Goal: Browse casually

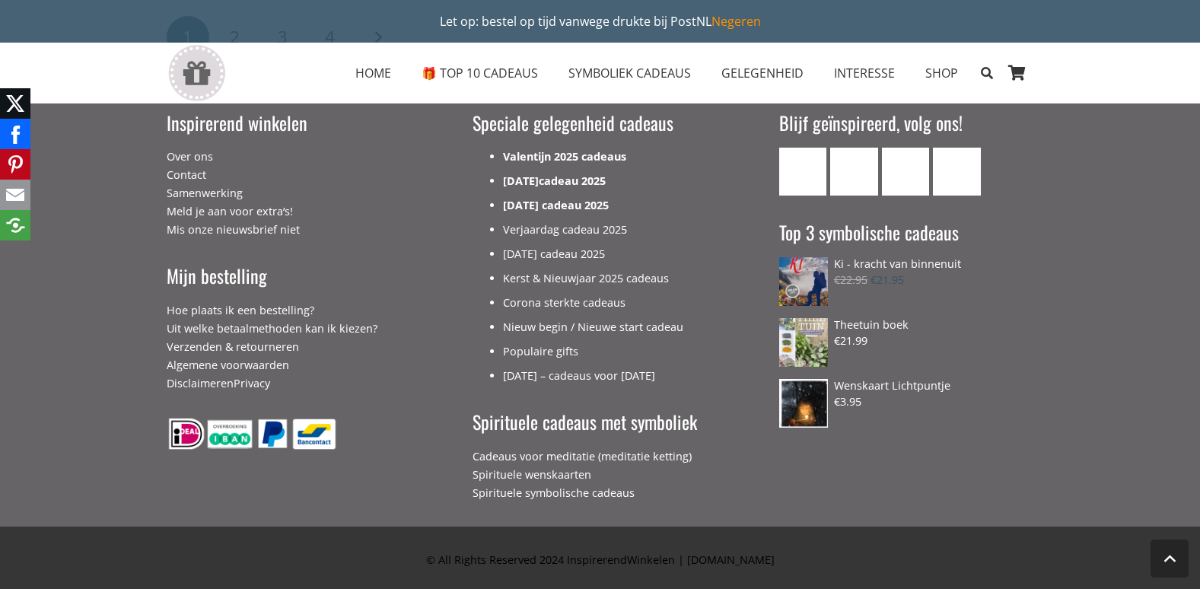
scroll to position [2758, 0]
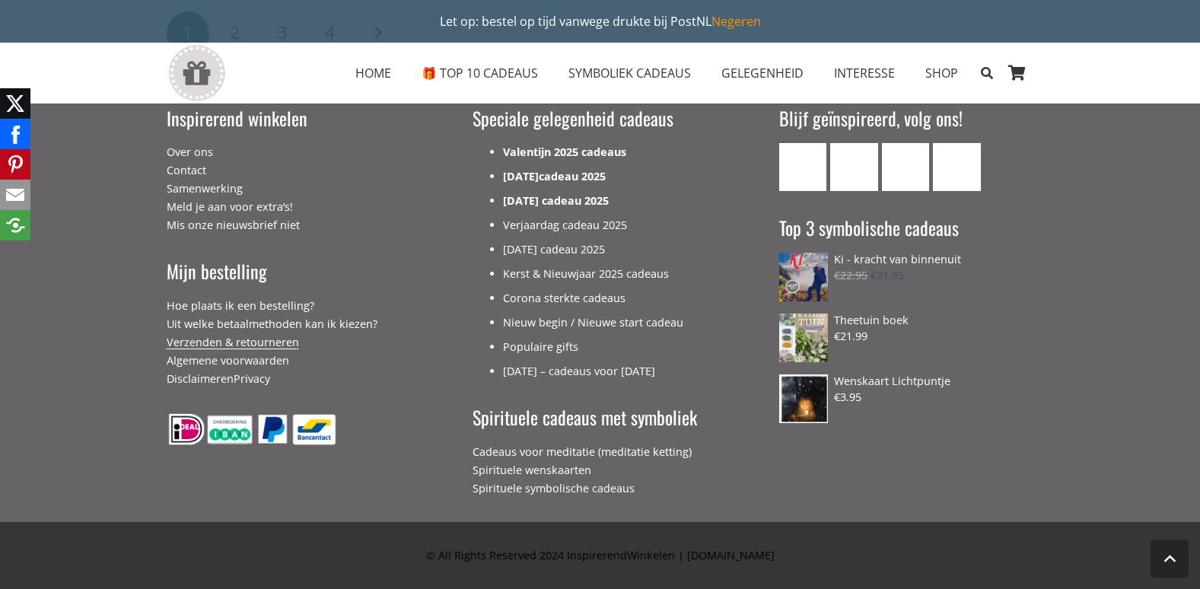
click at [269, 343] on link "Verzenden & retourneren" at bounding box center [233, 342] width 132 height 14
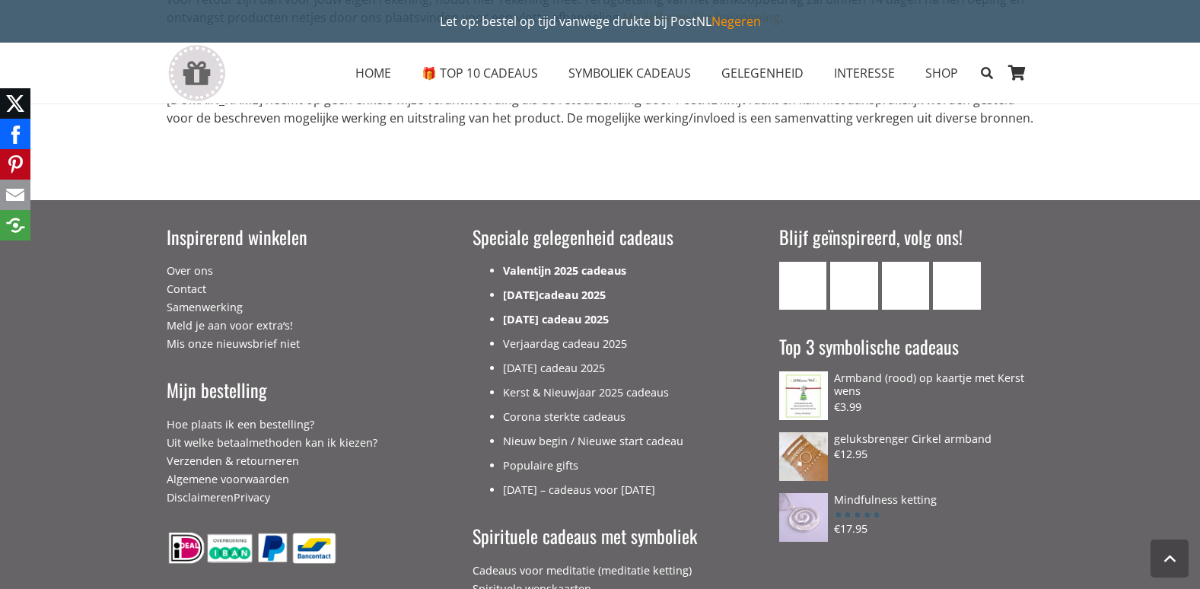
scroll to position [1293, 0]
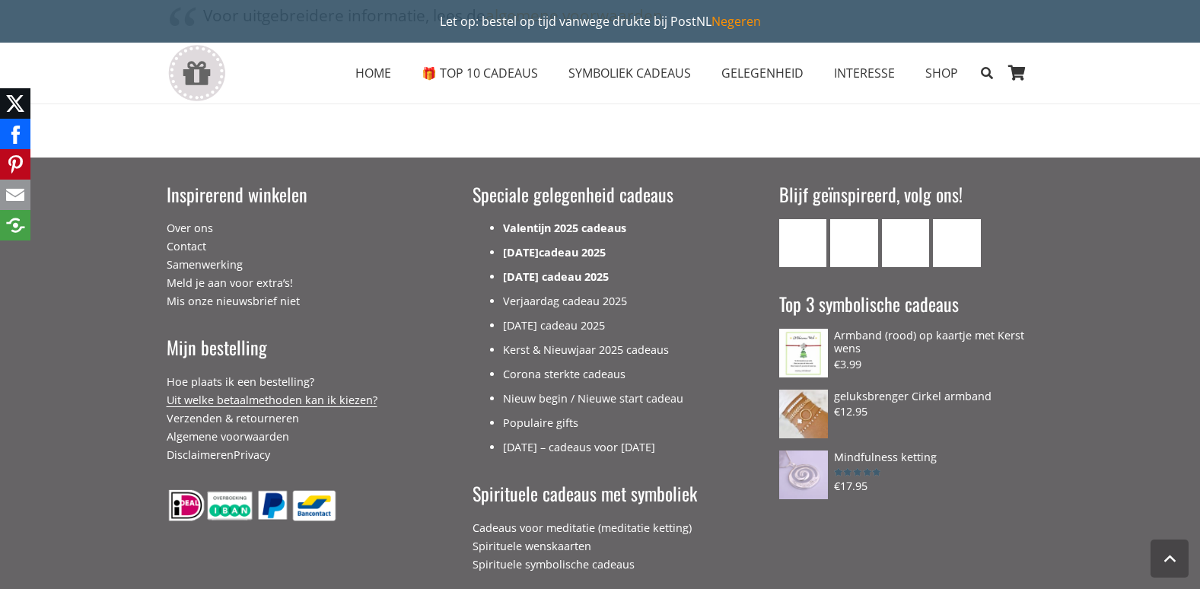
click at [262, 407] on link "Uit welke betaalmethoden kan ik kiezen?" at bounding box center [272, 400] width 211 height 14
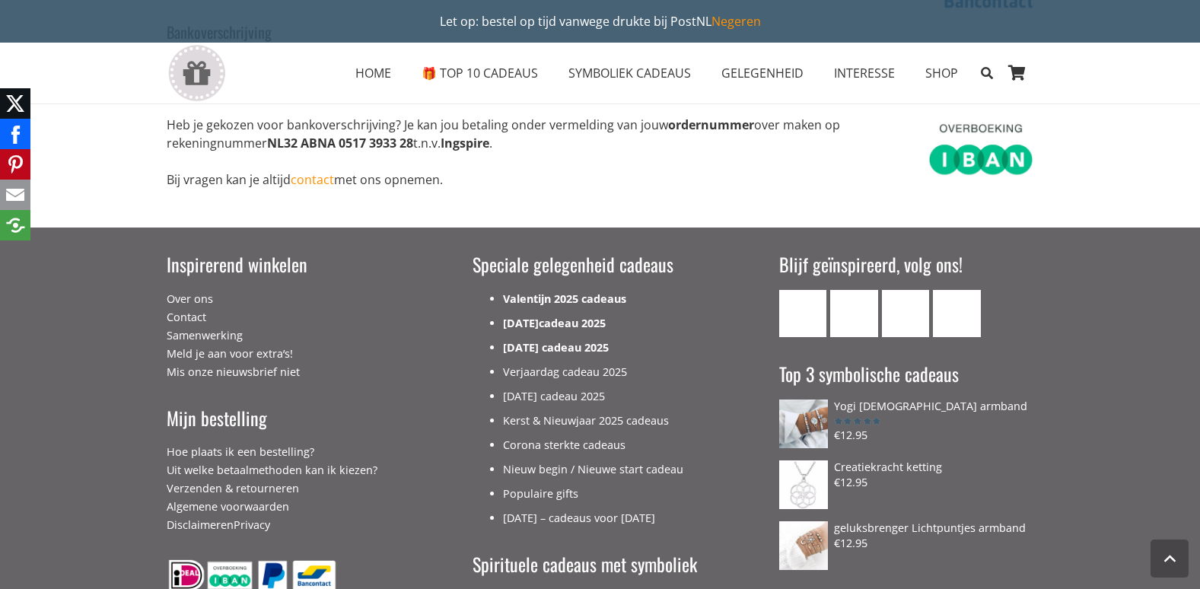
scroll to position [761, 0]
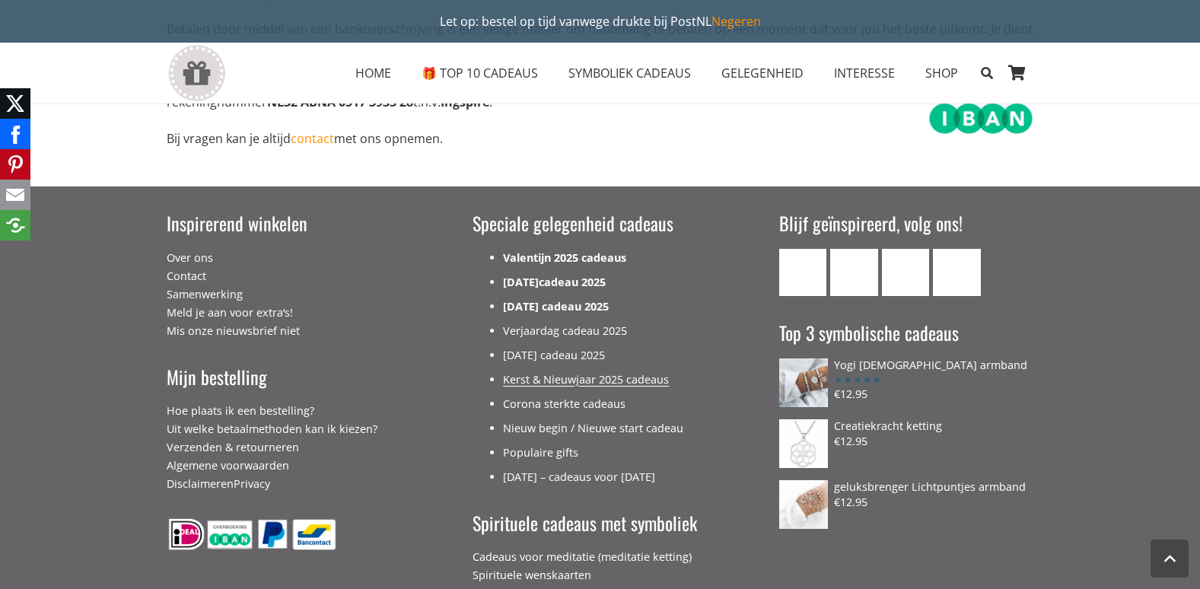
click at [654, 375] on link "Kerst & Nieuwjaar 2025 cadeaus" at bounding box center [586, 379] width 166 height 14
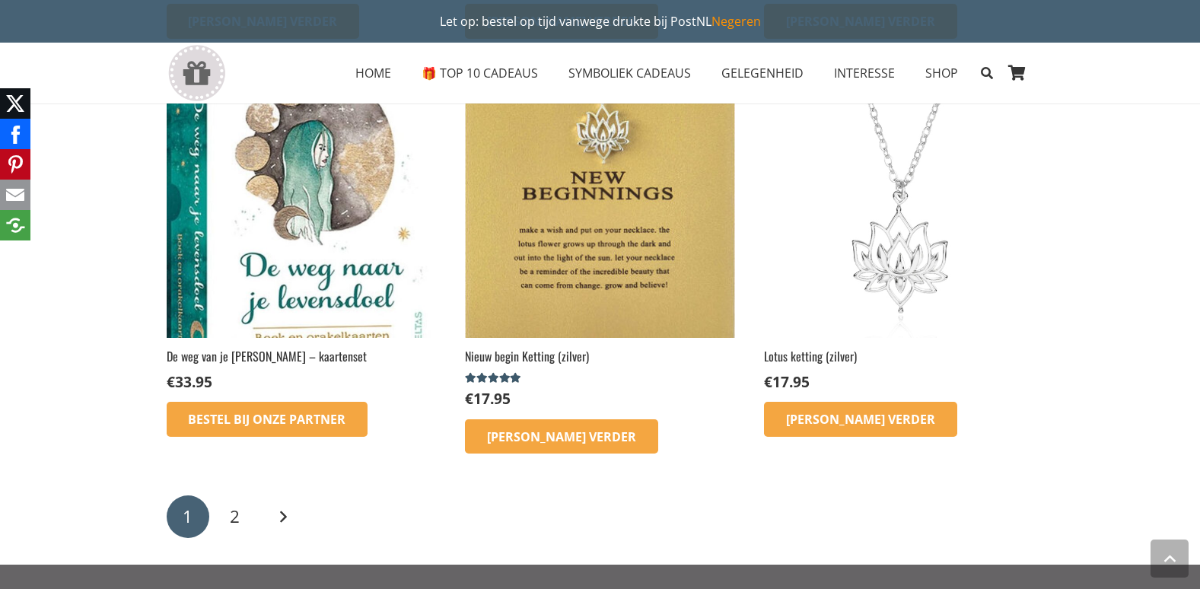
scroll to position [2282, 0]
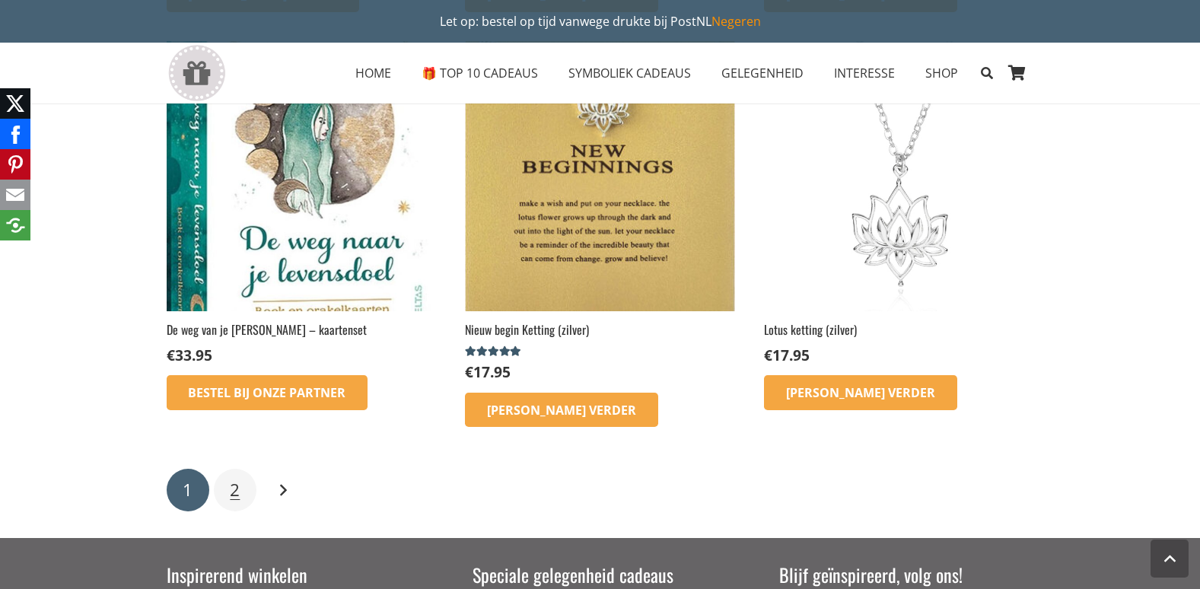
click at [237, 490] on span "2" at bounding box center [235, 490] width 10 height 24
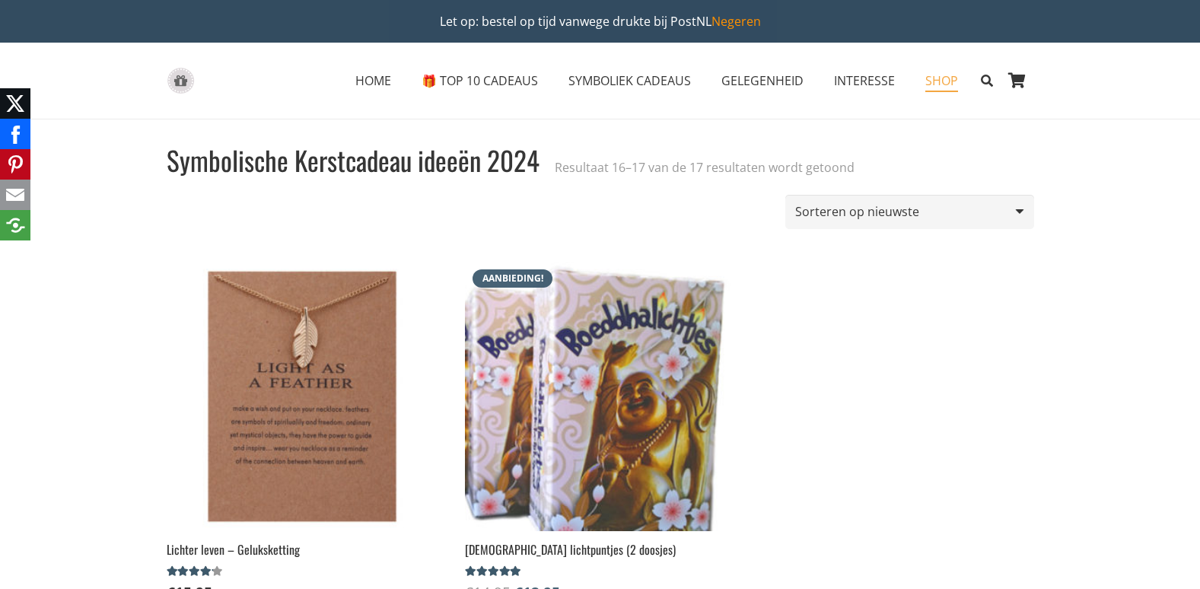
click at [946, 81] on span "SHOP" at bounding box center [941, 80] width 33 height 17
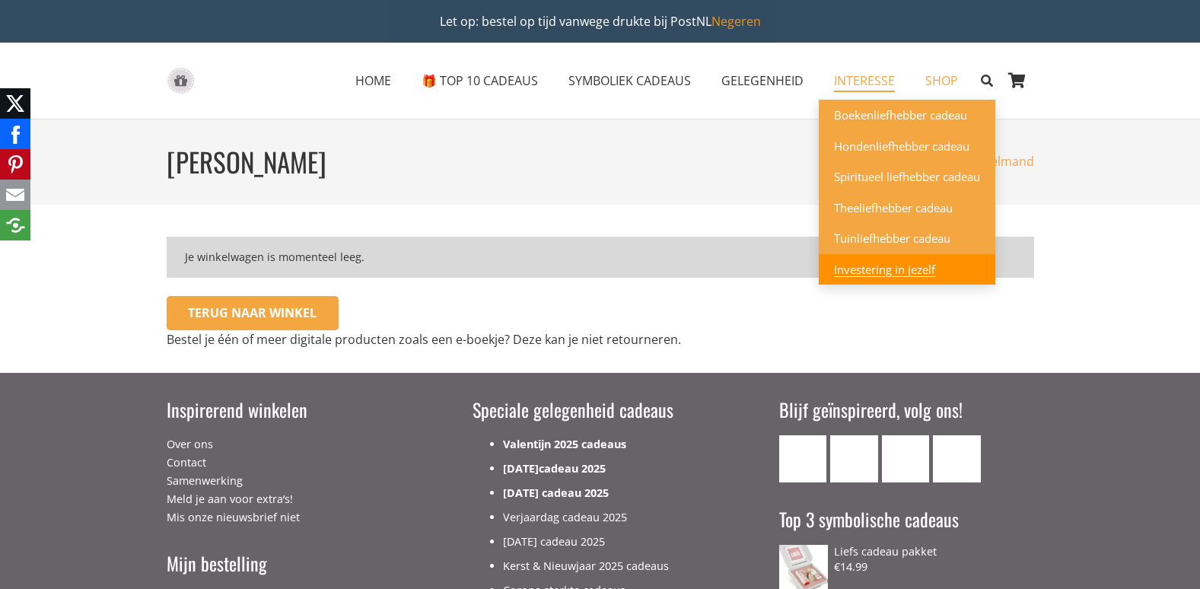
click at [885, 269] on span "Investering in jezelf" at bounding box center [884, 269] width 101 height 15
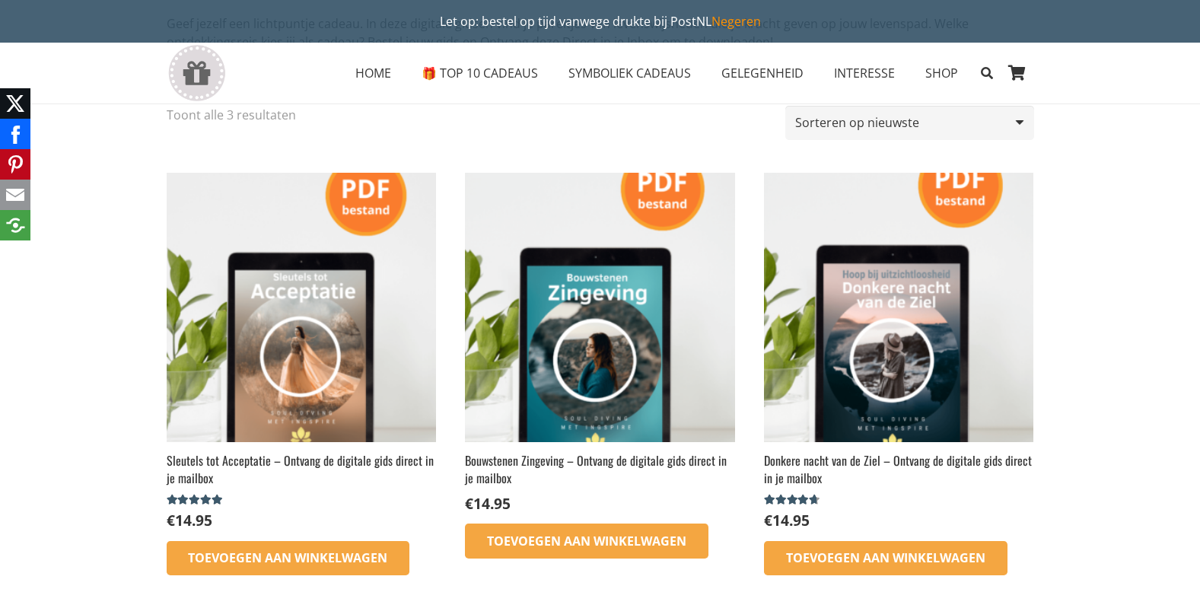
scroll to position [228, 0]
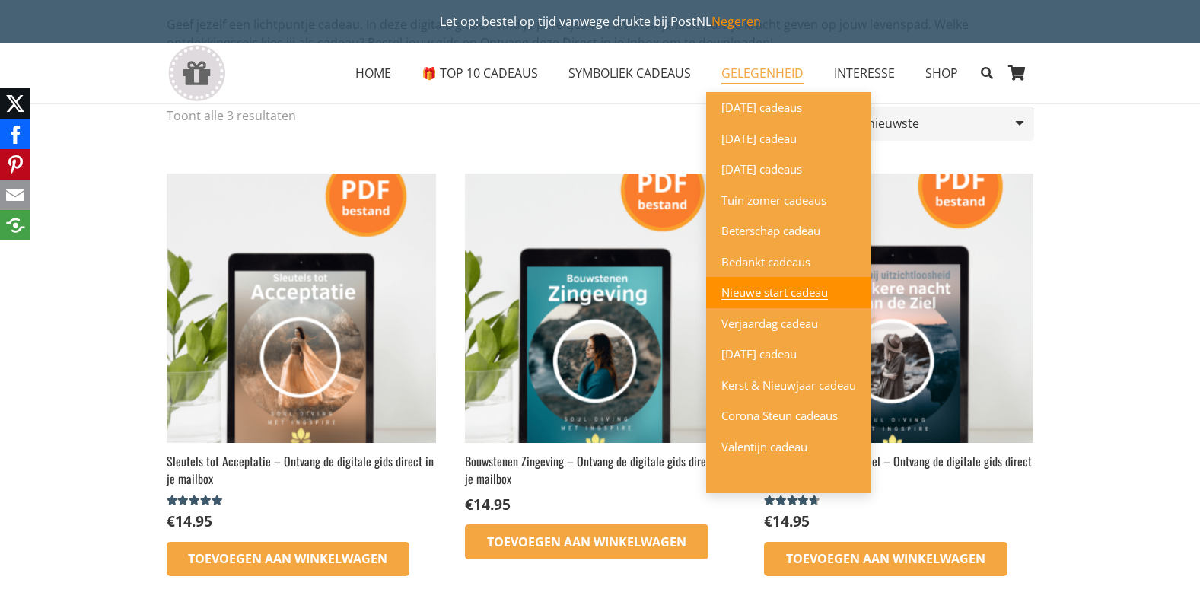
click at [765, 291] on span "Nieuwe start cadeau" at bounding box center [774, 292] width 107 height 15
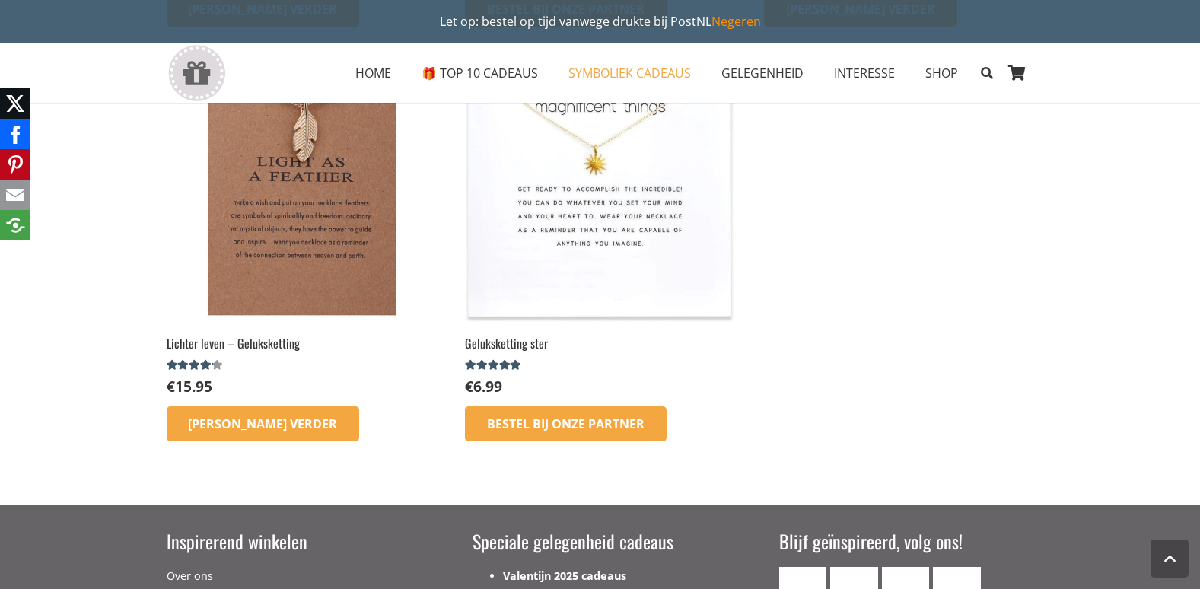
scroll to position [2130, 0]
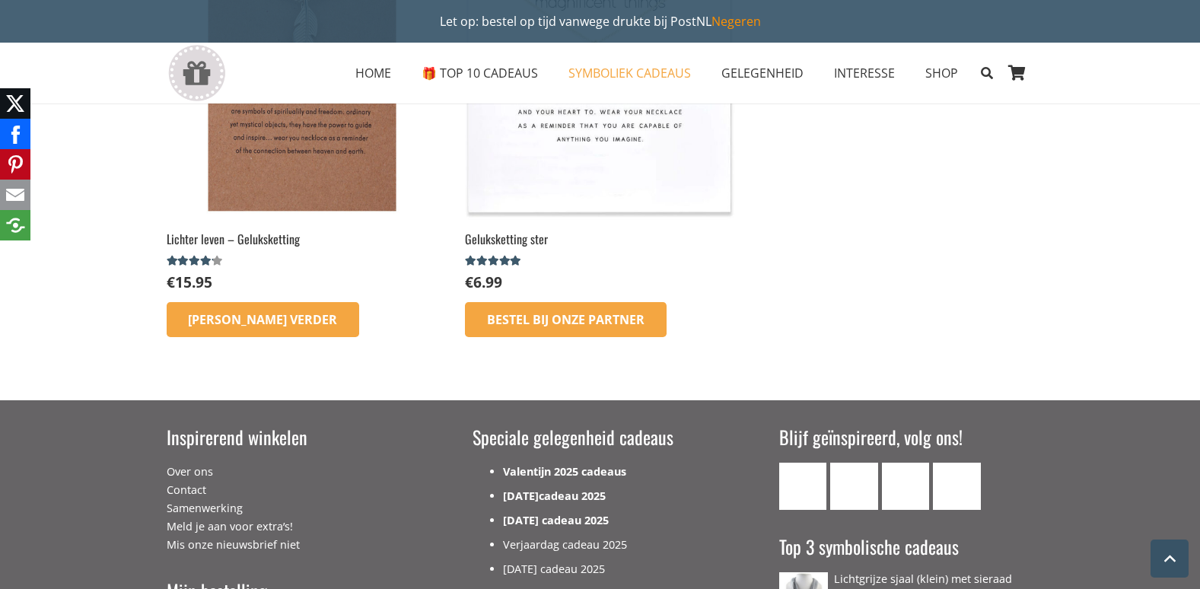
click at [1174, 552] on icon "Terug naar top" at bounding box center [1169, 558] width 18 height 38
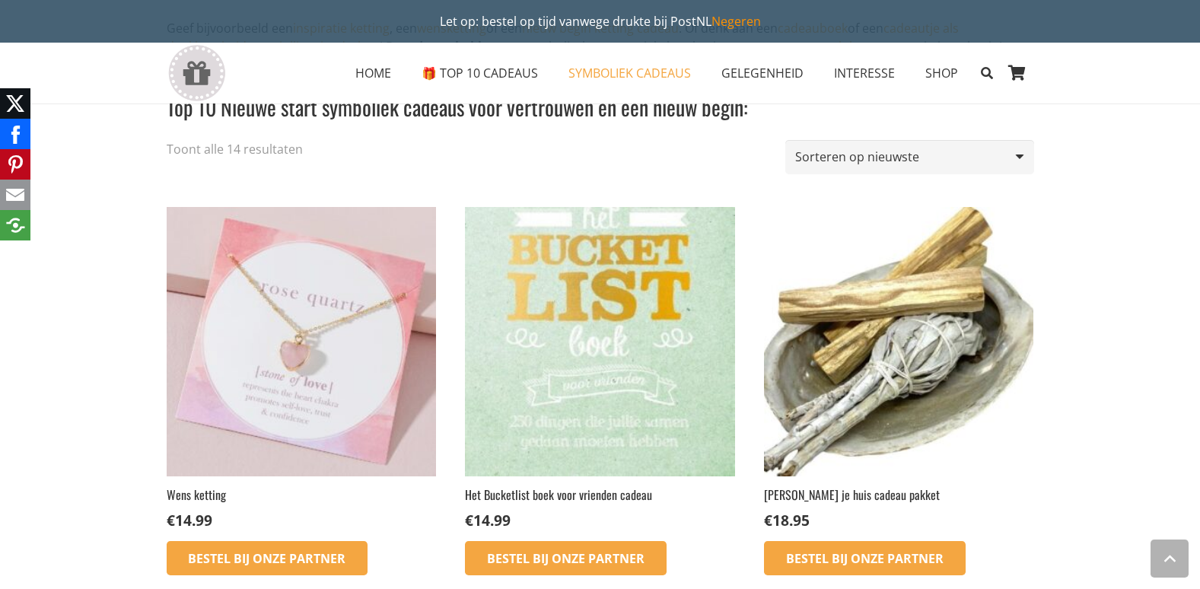
scroll to position [0, 0]
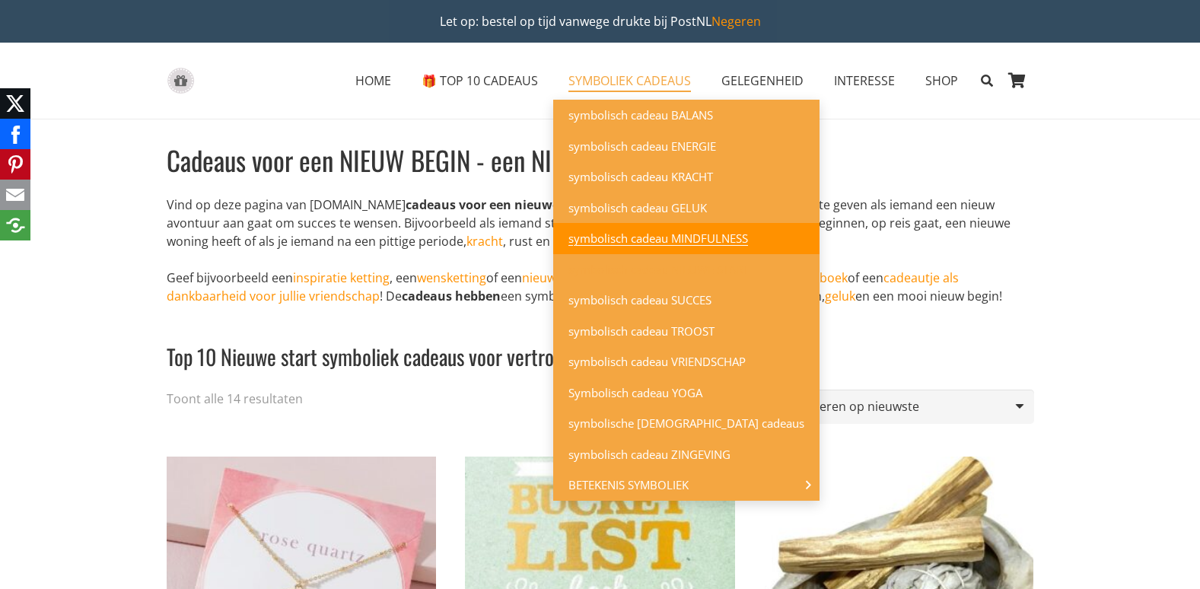
click at [670, 238] on span "symbolisch cadeau MINDFULNESS" at bounding box center [658, 238] width 180 height 15
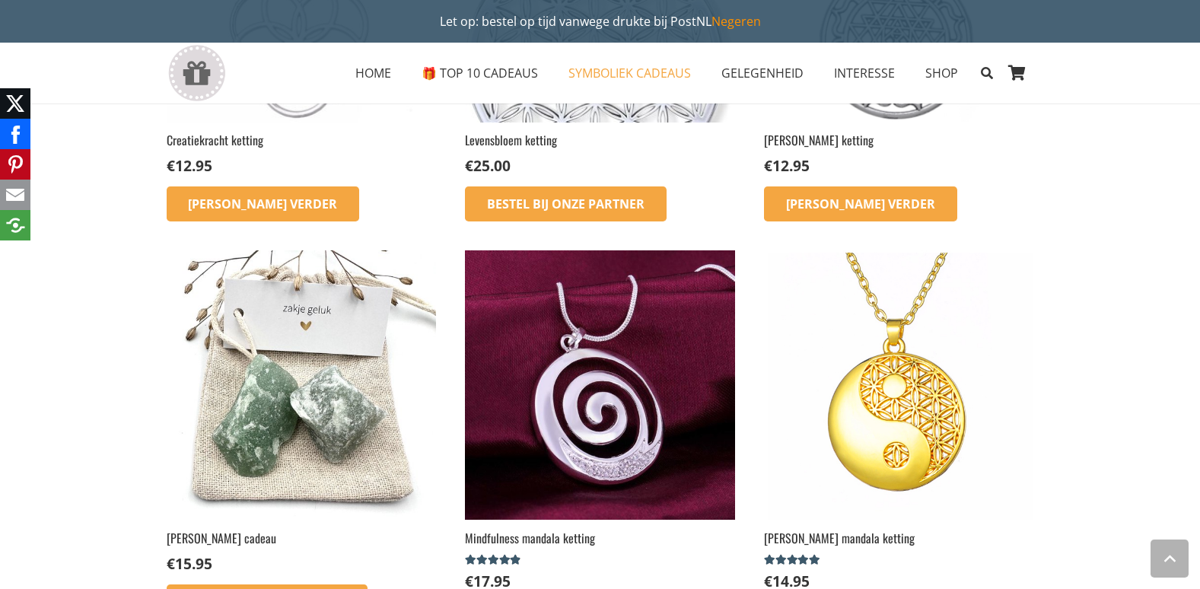
scroll to position [1978, 0]
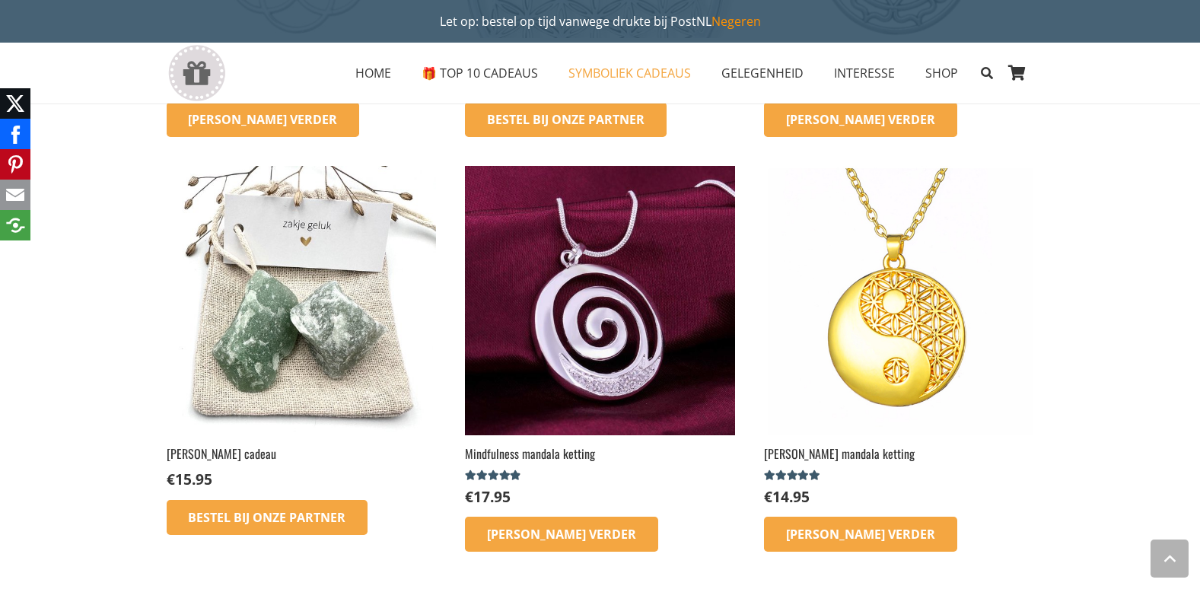
click at [639, 350] on img at bounding box center [599, 300] width 269 height 269
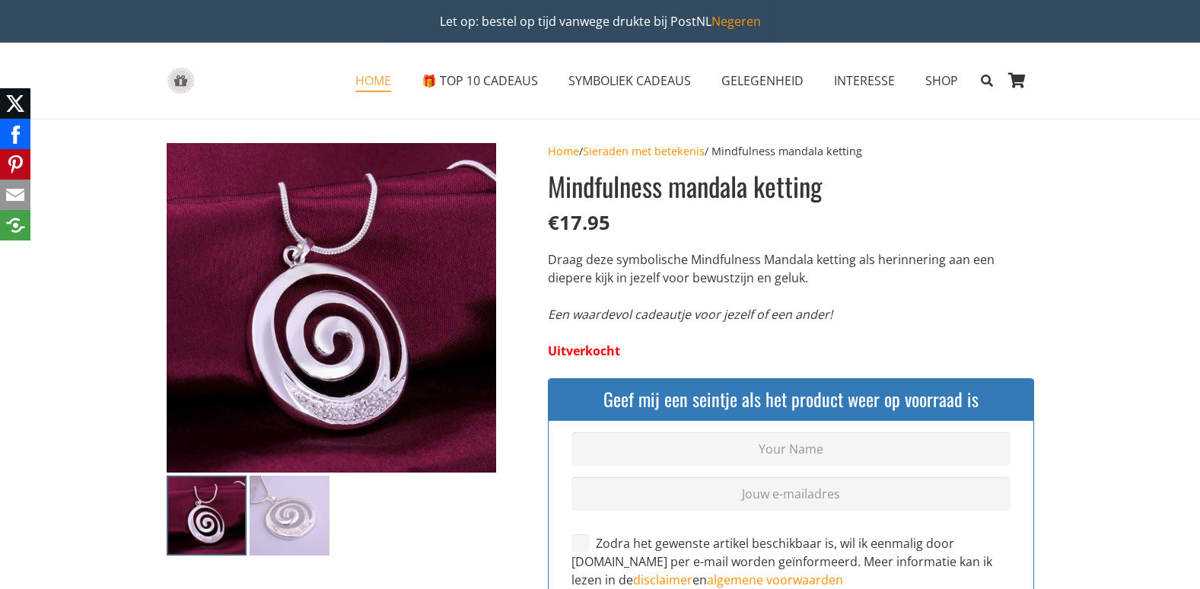
click at [358, 80] on span "HOME" at bounding box center [373, 80] width 36 height 17
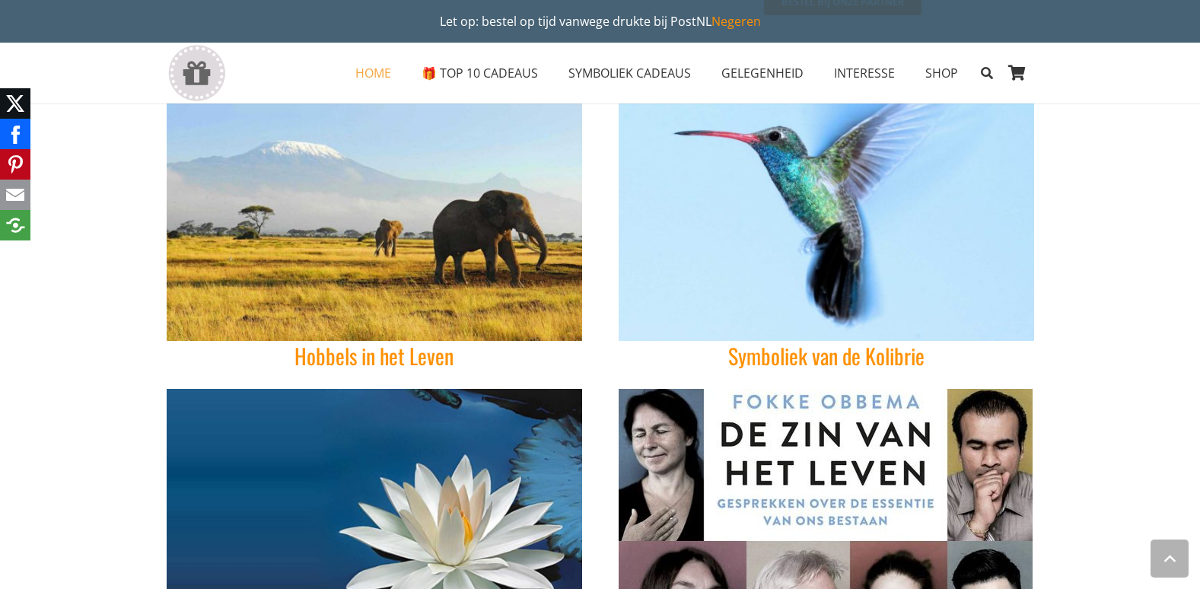
scroll to position [3271, 0]
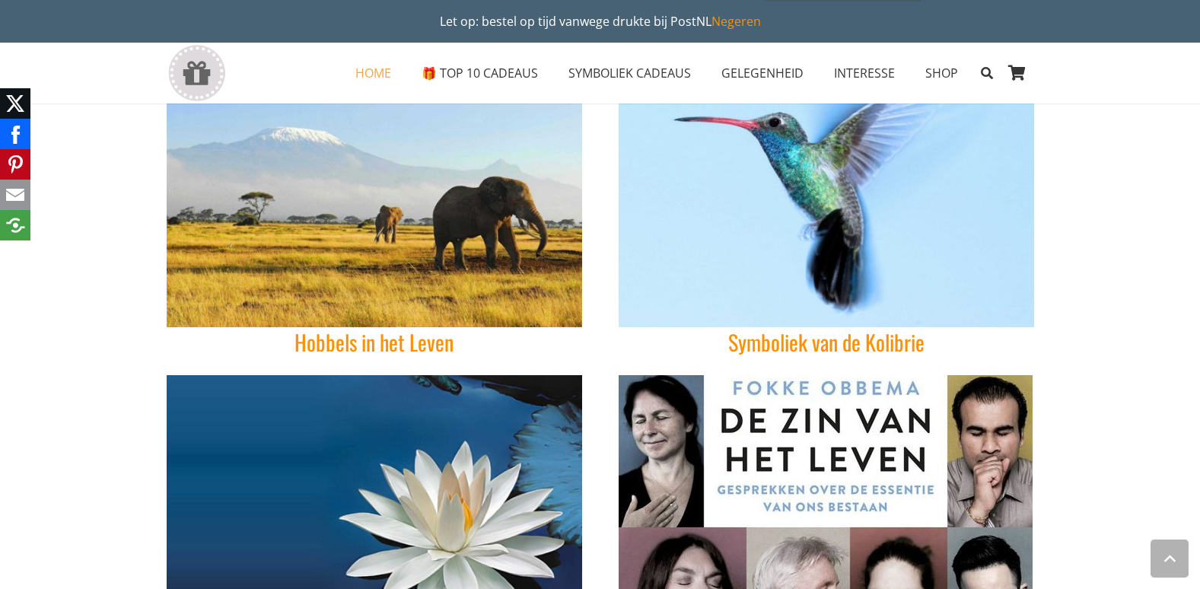
click at [876, 242] on img "symbool-kolibrie-spirituele-symbolische-betekenis-van-de-kolibrie-ketting" at bounding box center [825, 188] width 415 height 277
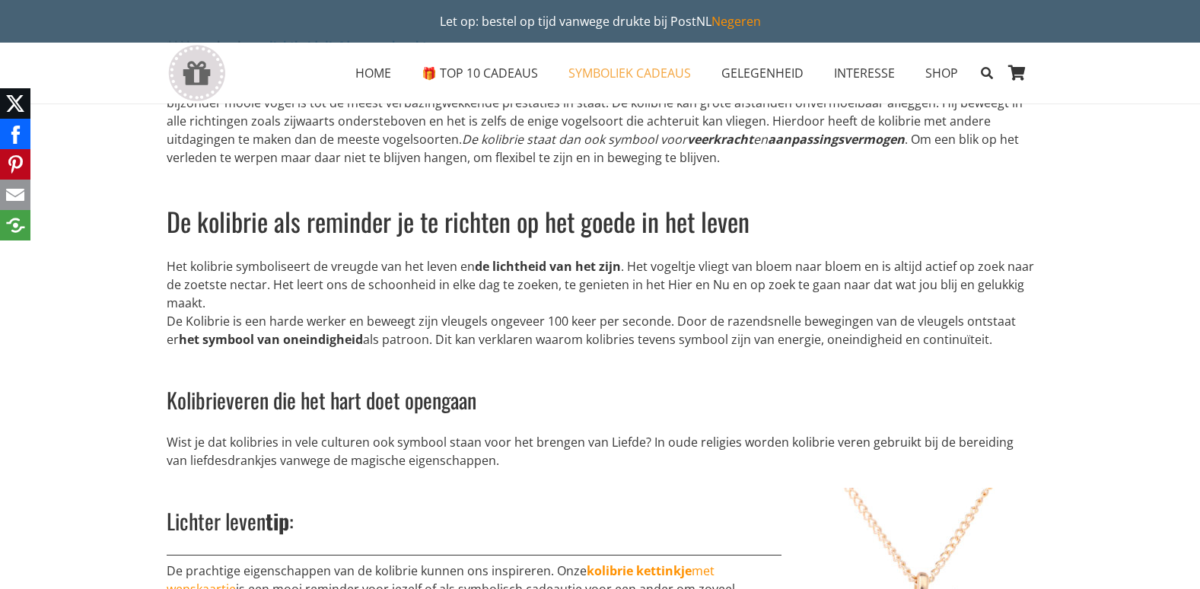
scroll to position [380, 0]
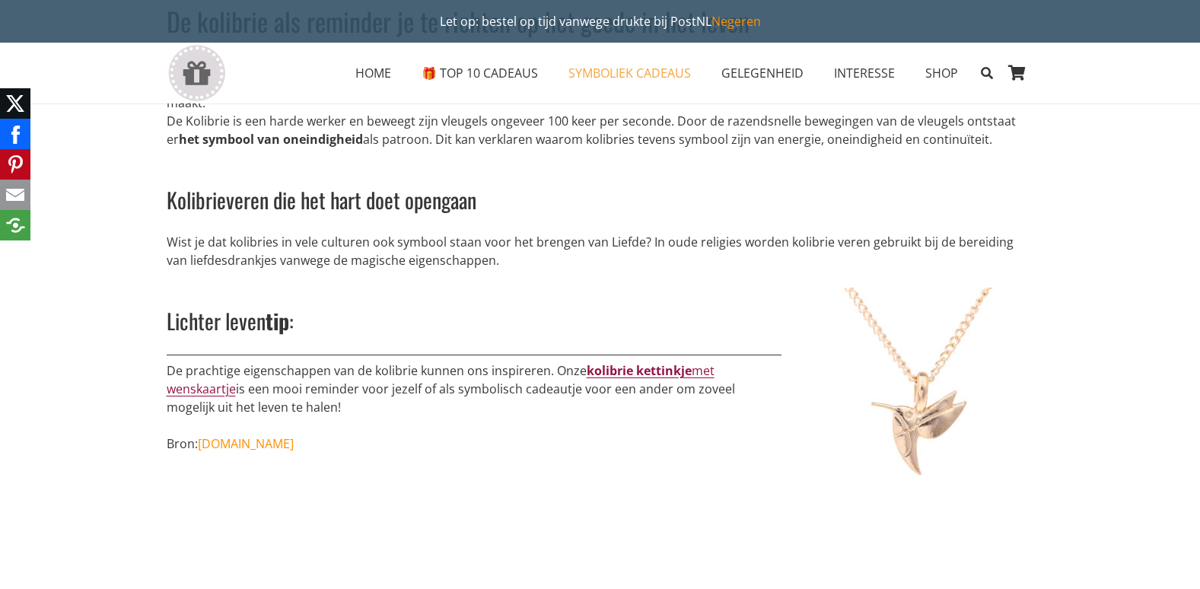
click at [629, 366] on strong "kolibrie kettinkje" at bounding box center [639, 370] width 105 height 17
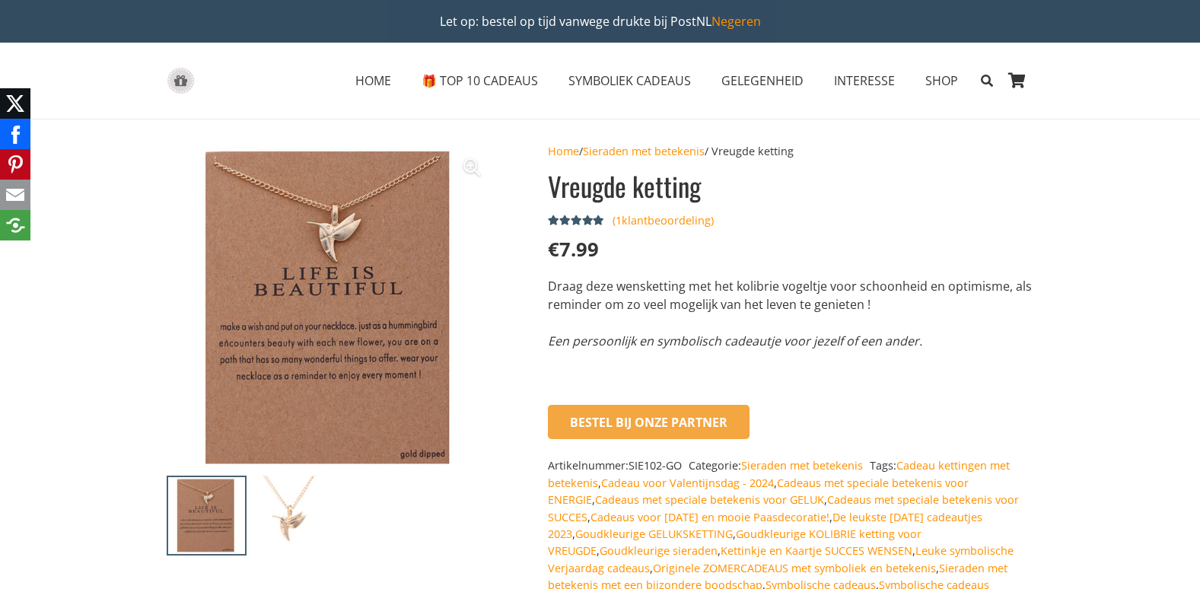
click at [285, 529] on img at bounding box center [290, 515] width 80 height 80
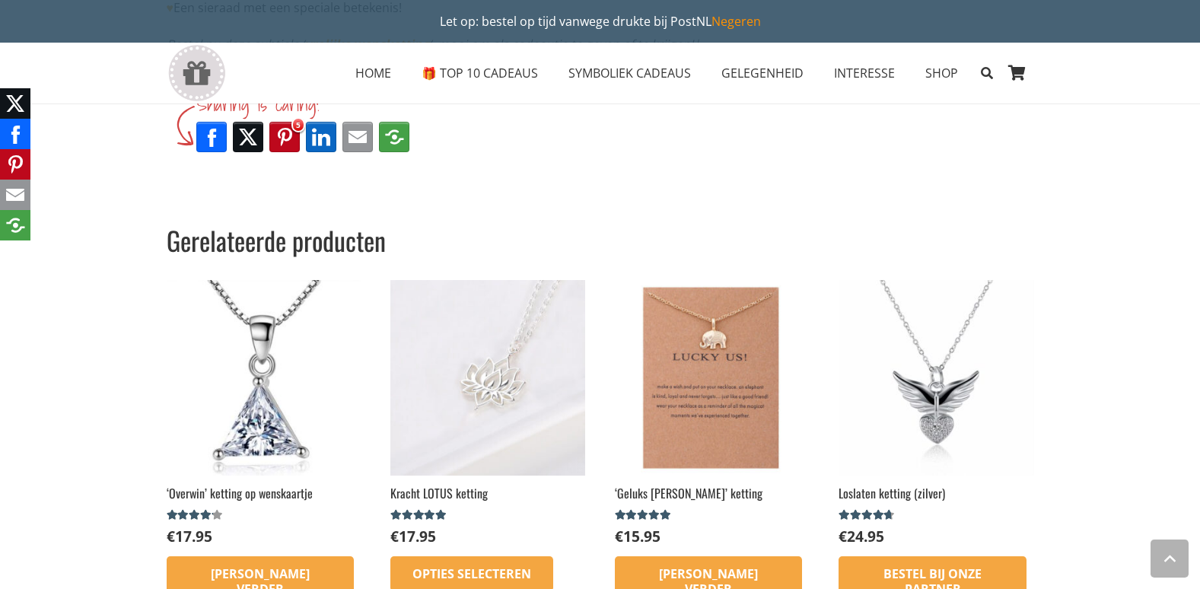
scroll to position [837, 0]
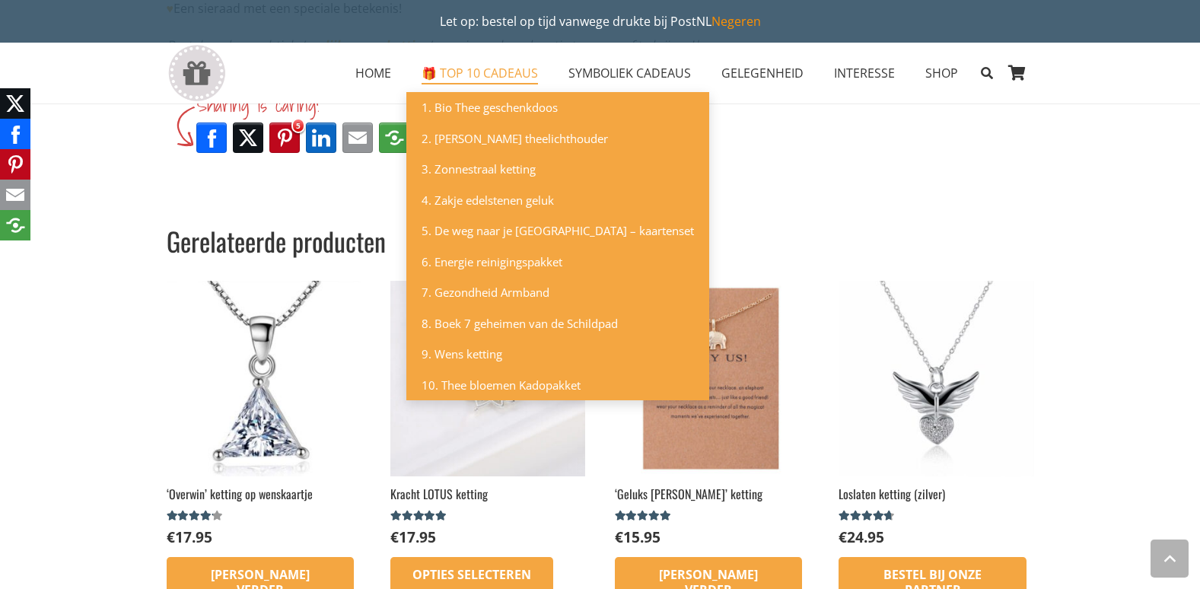
click at [512, 79] on span "🎁 TOP 10 CADEAUS" at bounding box center [479, 73] width 116 height 17
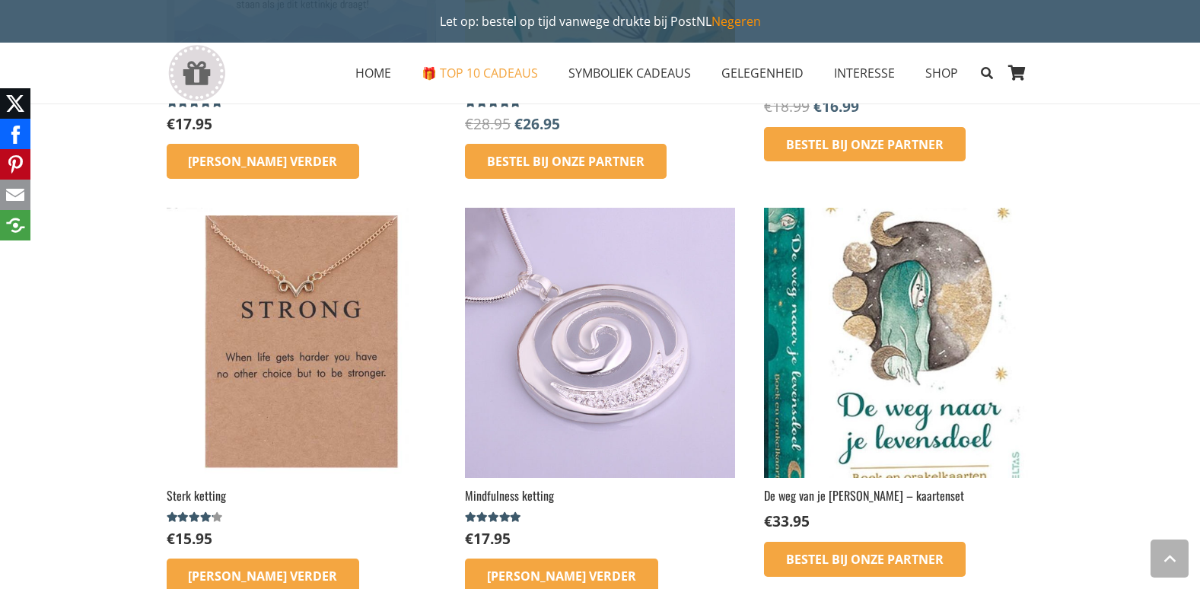
scroll to position [1445, 0]
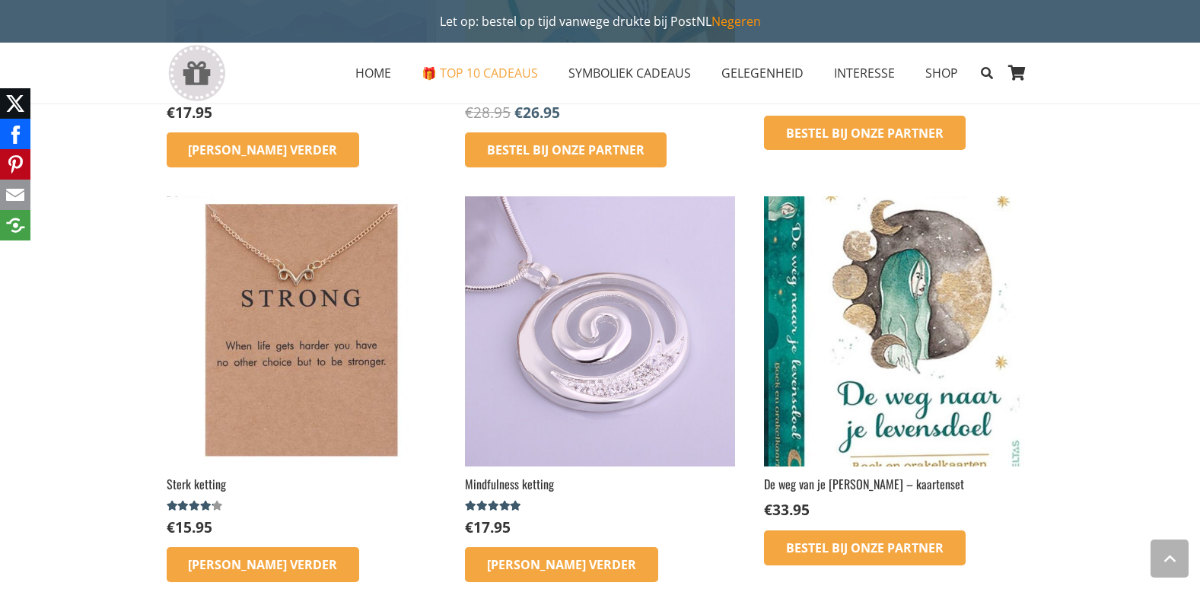
click at [292, 382] on img at bounding box center [301, 330] width 269 height 269
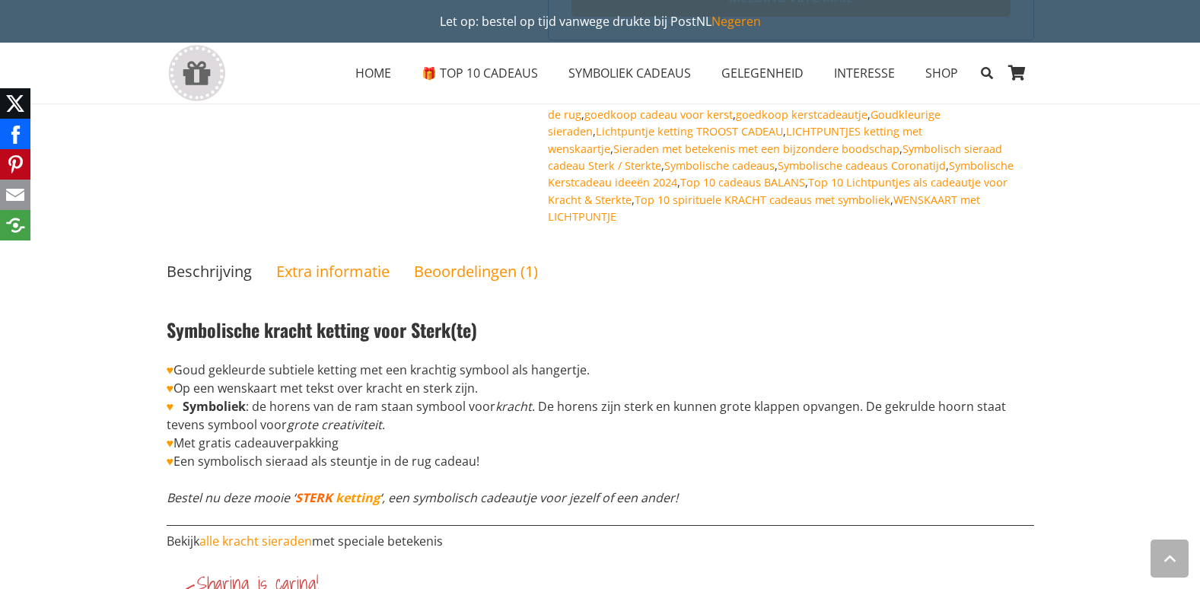
scroll to position [761, 0]
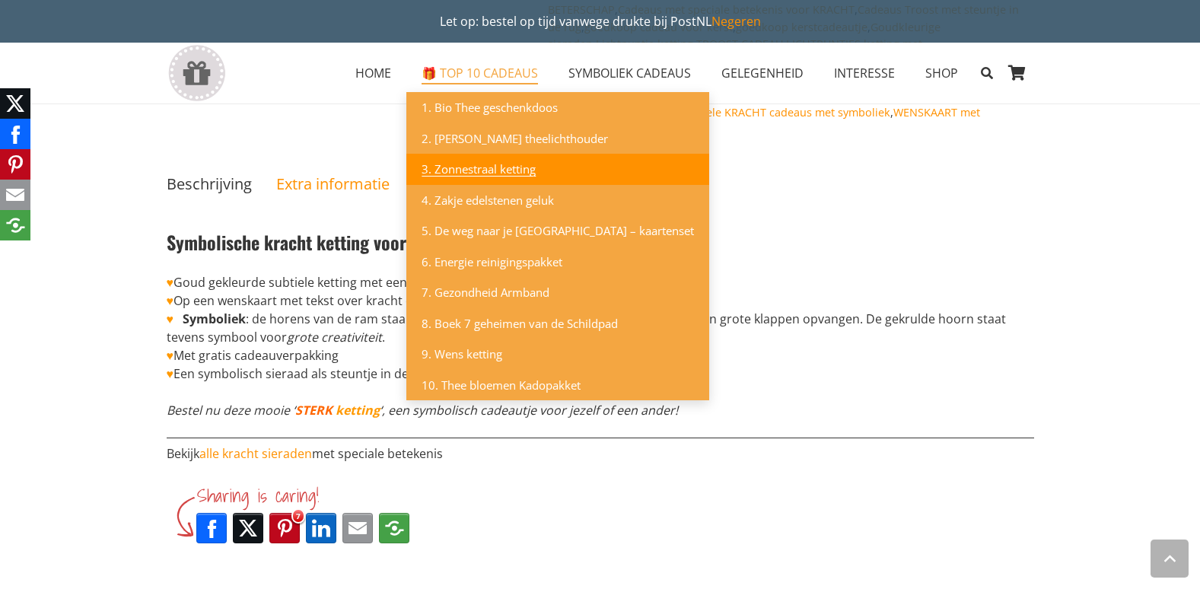
click at [503, 164] on span "3. Zonnestraal ketting" at bounding box center [478, 168] width 114 height 15
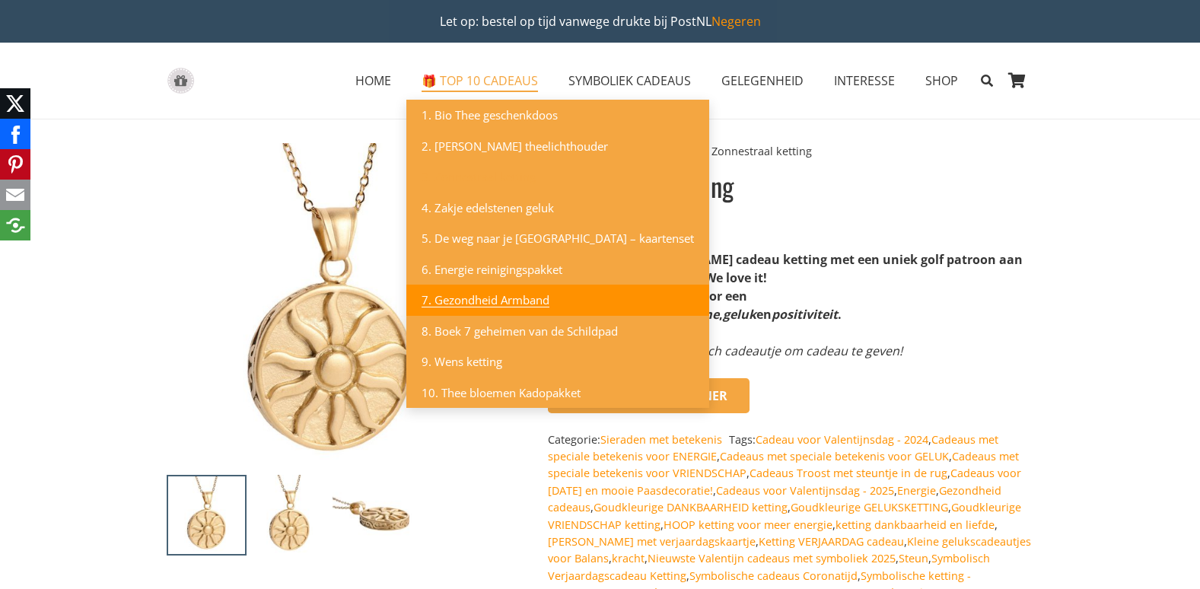
click at [518, 293] on span "7. Gezondheid Armband" at bounding box center [485, 299] width 128 height 15
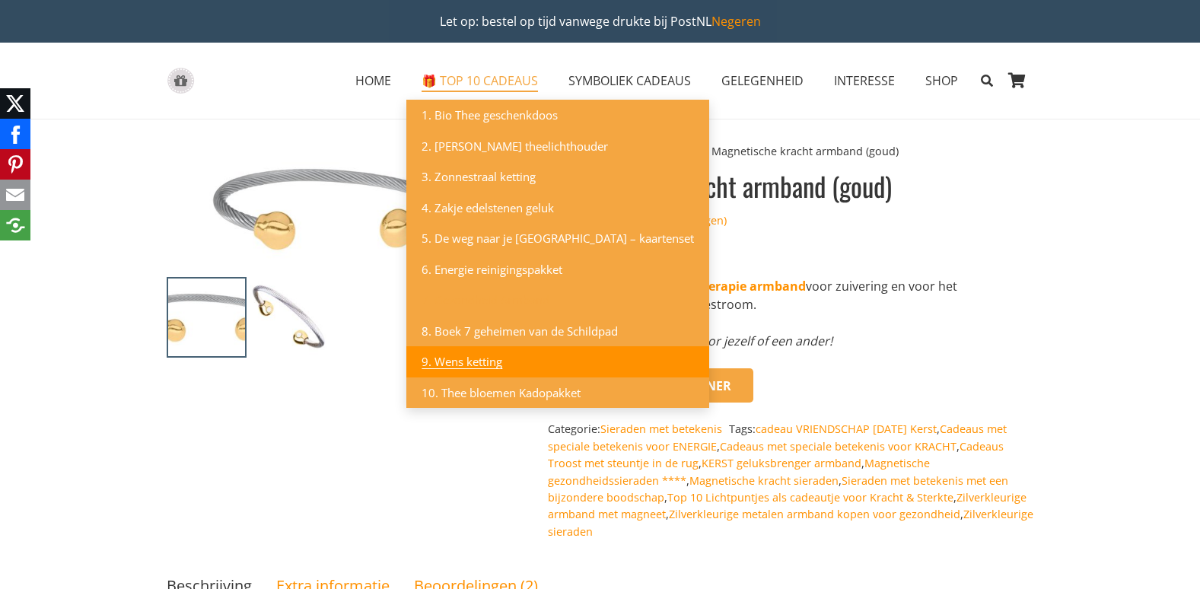
click at [461, 359] on span "9. Wens ketting" at bounding box center [461, 361] width 81 height 15
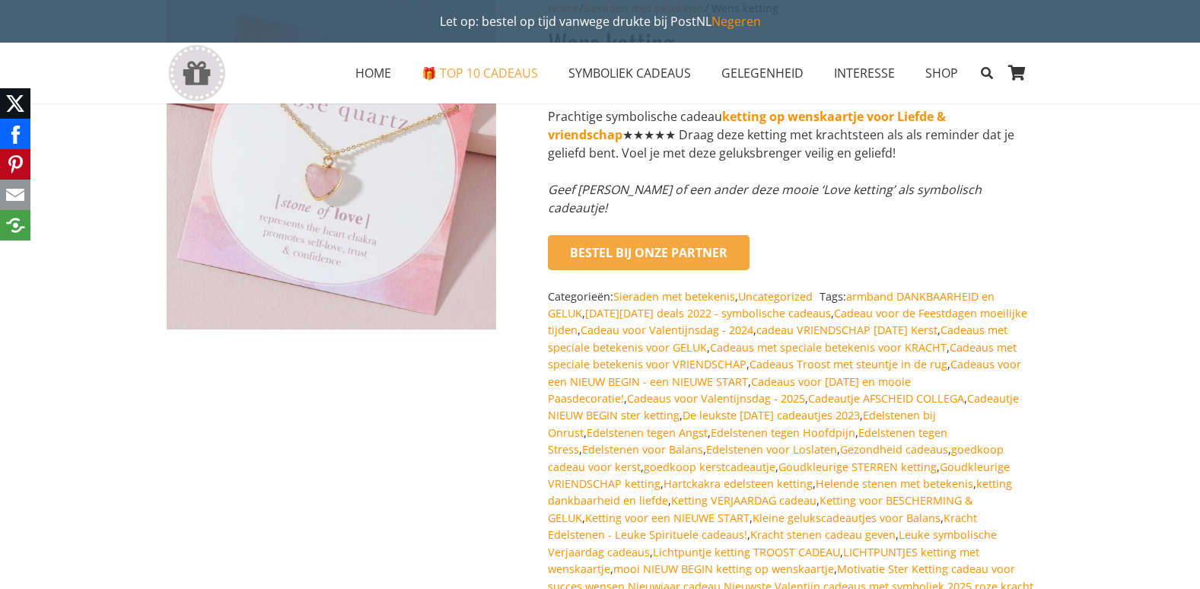
scroll to position [152, 0]
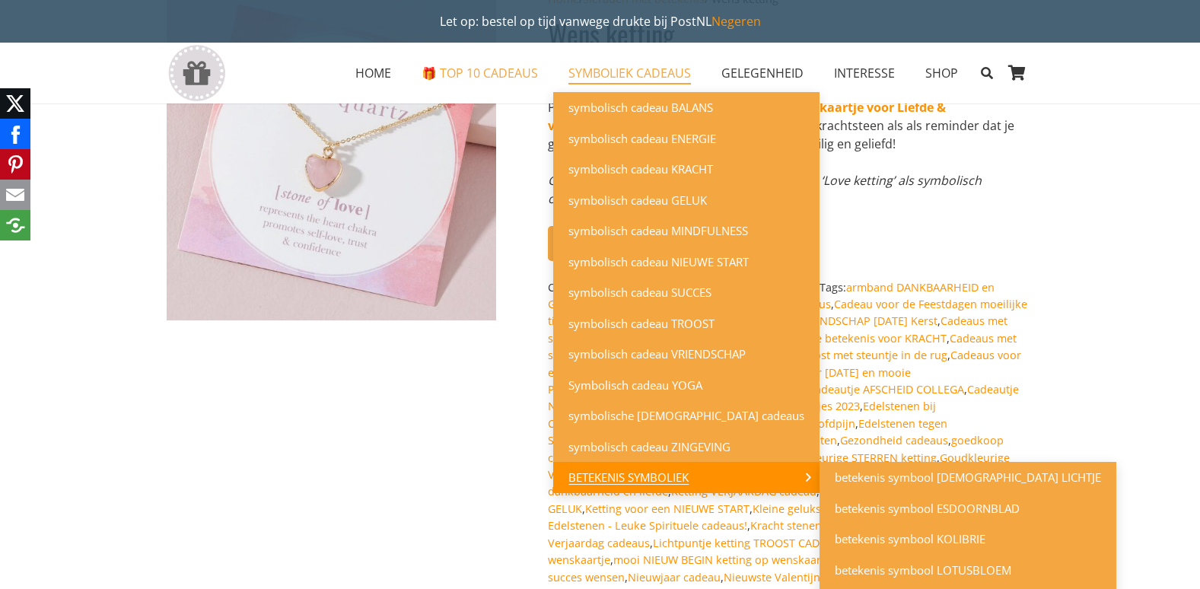
click at [638, 469] on span "BETEKENIS SYMBOLIEK" at bounding box center [639, 476] width 143 height 15
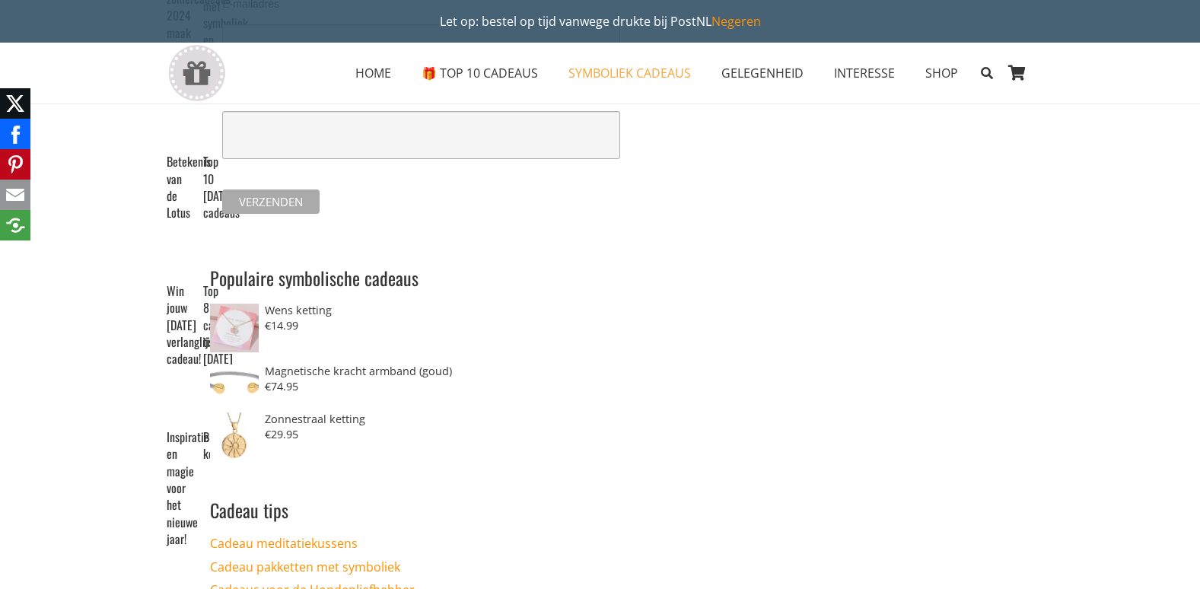
scroll to position [380, 0]
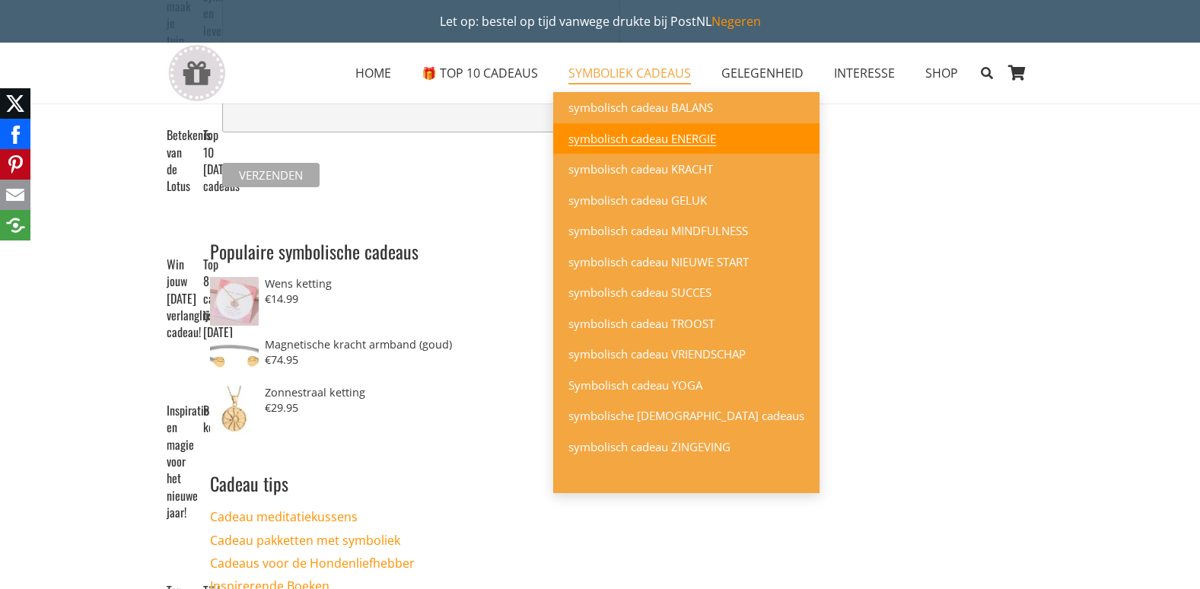
click at [701, 141] on span "symbolisch cadeau ENERGIE" at bounding box center [642, 138] width 148 height 15
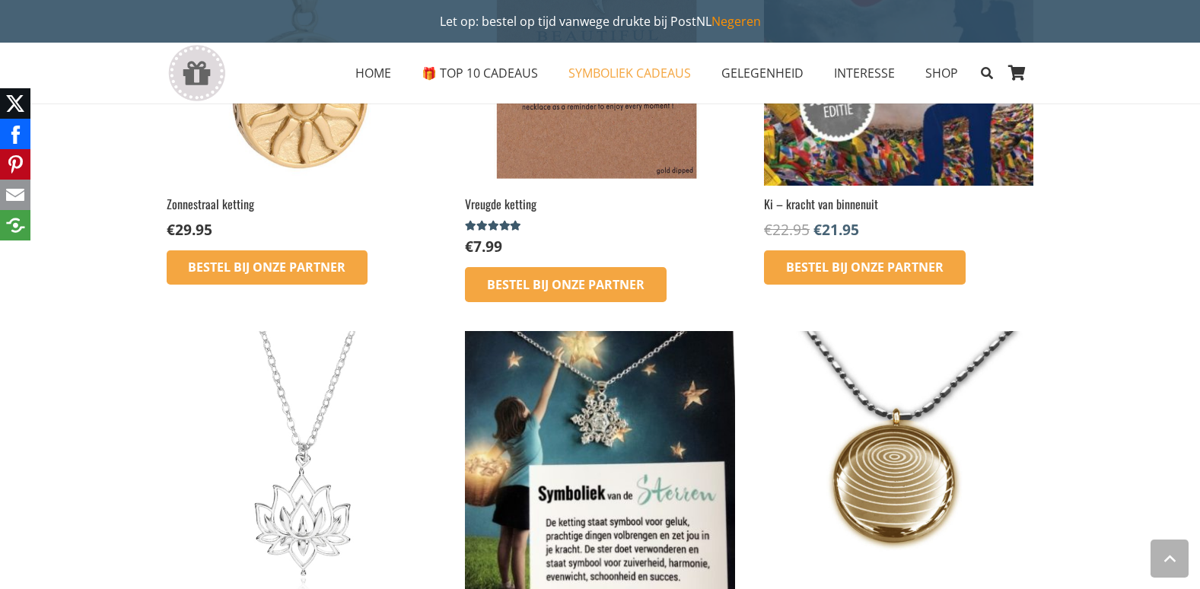
scroll to position [1293, 0]
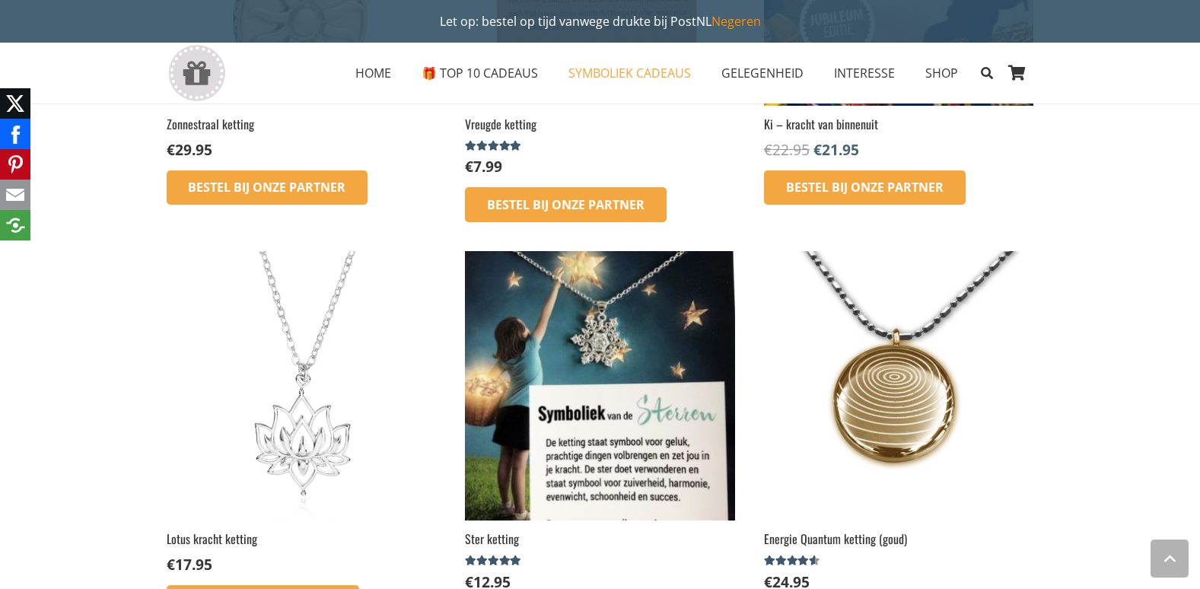
click at [906, 409] on img at bounding box center [898, 385] width 269 height 269
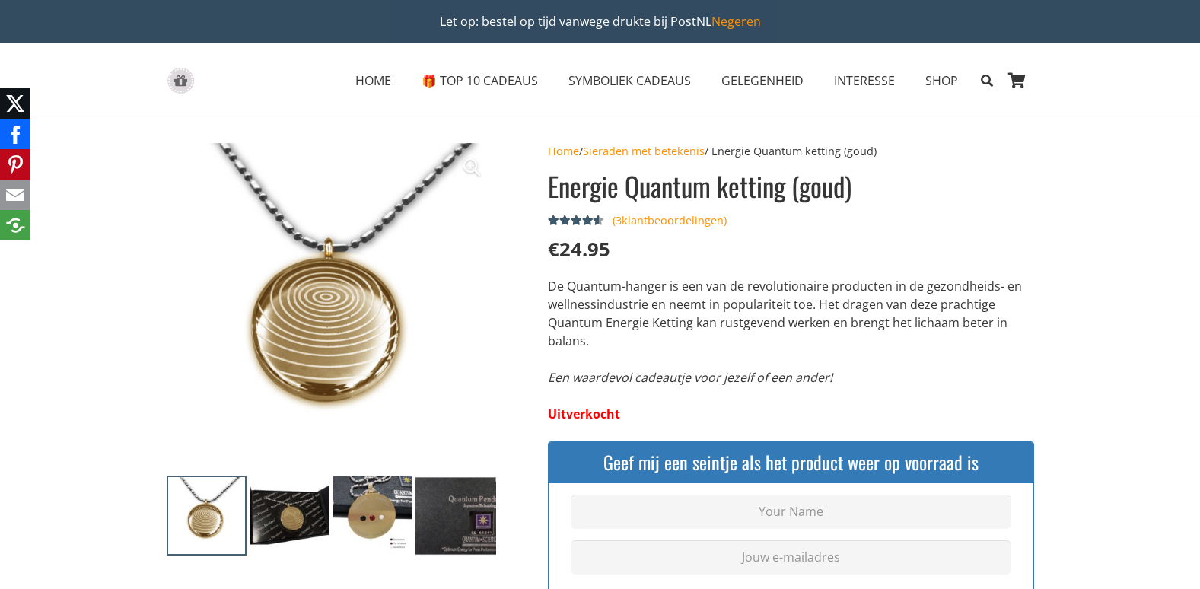
click at [288, 495] on img at bounding box center [290, 515] width 80 height 80
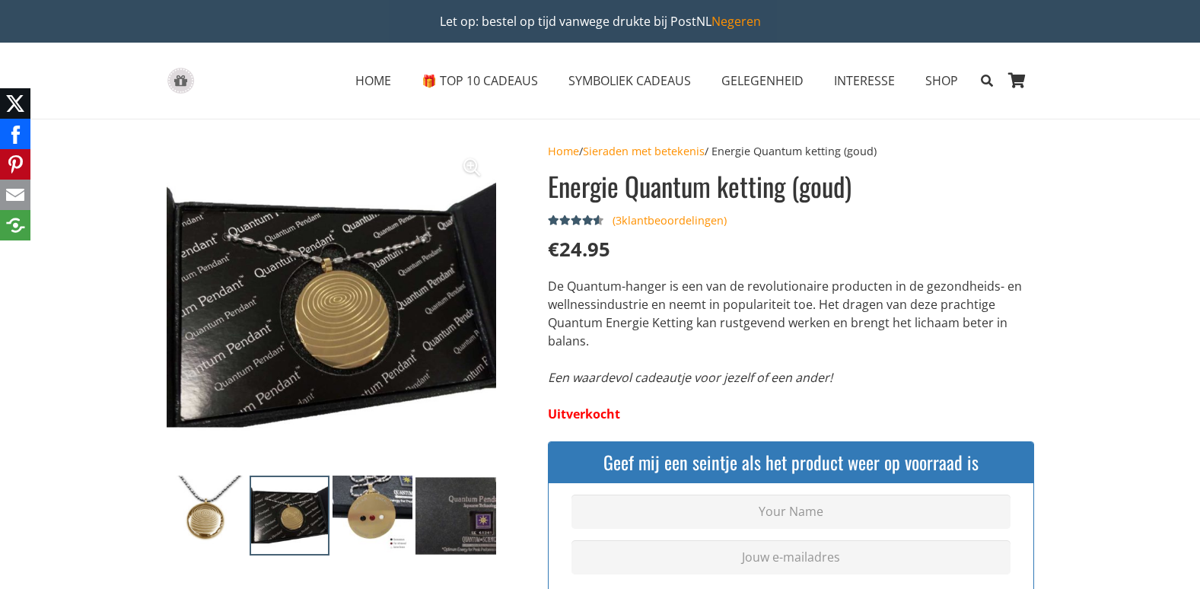
click at [385, 529] on img at bounding box center [372, 515] width 80 height 80
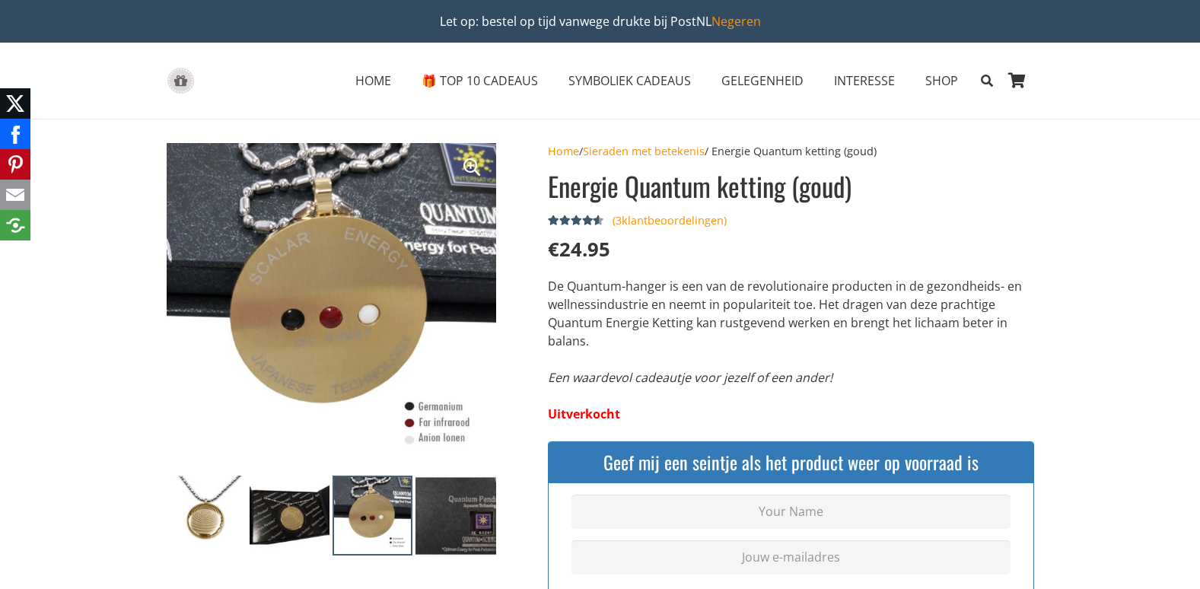
click at [462, 536] on img at bounding box center [455, 515] width 80 height 80
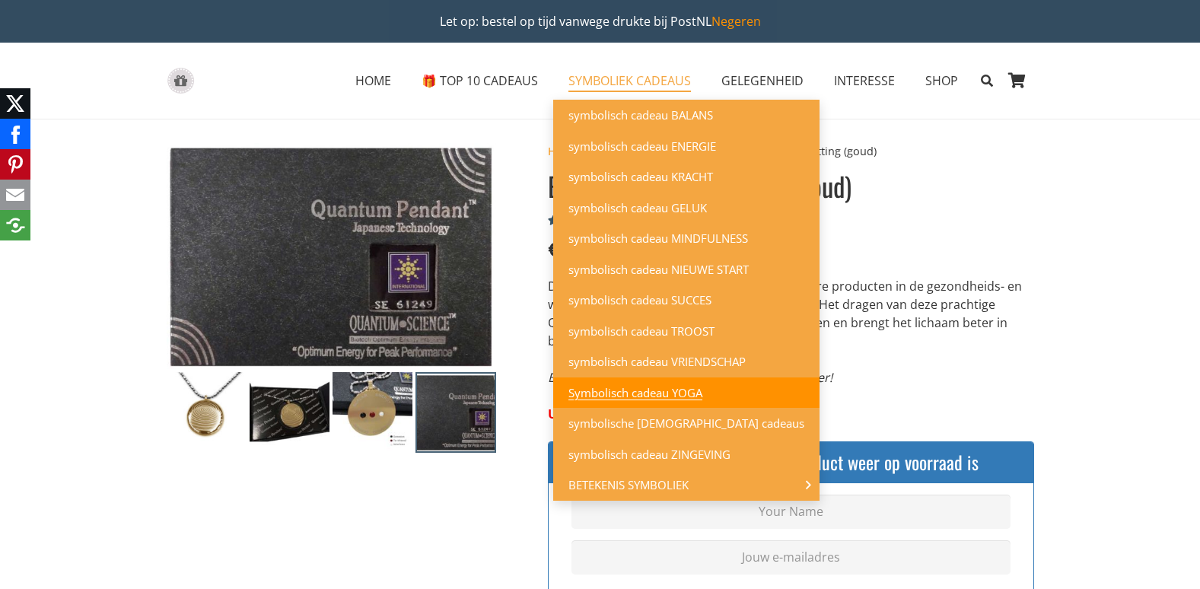
click at [668, 393] on span "Symbolisch cadeau YOGA" at bounding box center [635, 392] width 134 height 15
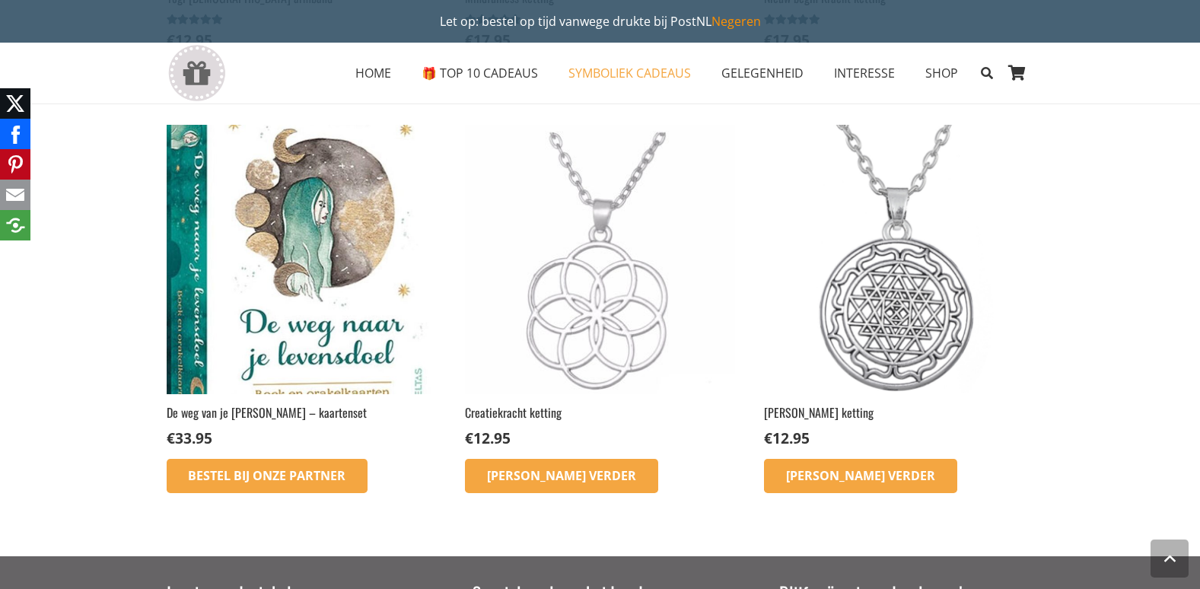
scroll to position [1141, 0]
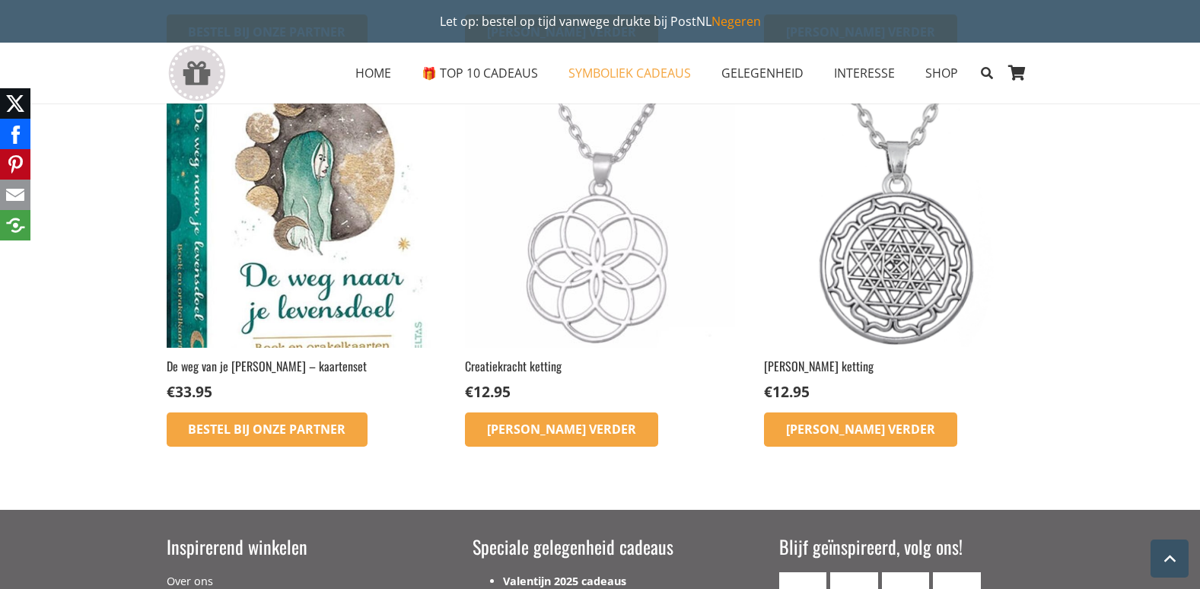
click at [1178, 561] on icon "Terug naar top" at bounding box center [1169, 558] width 18 height 38
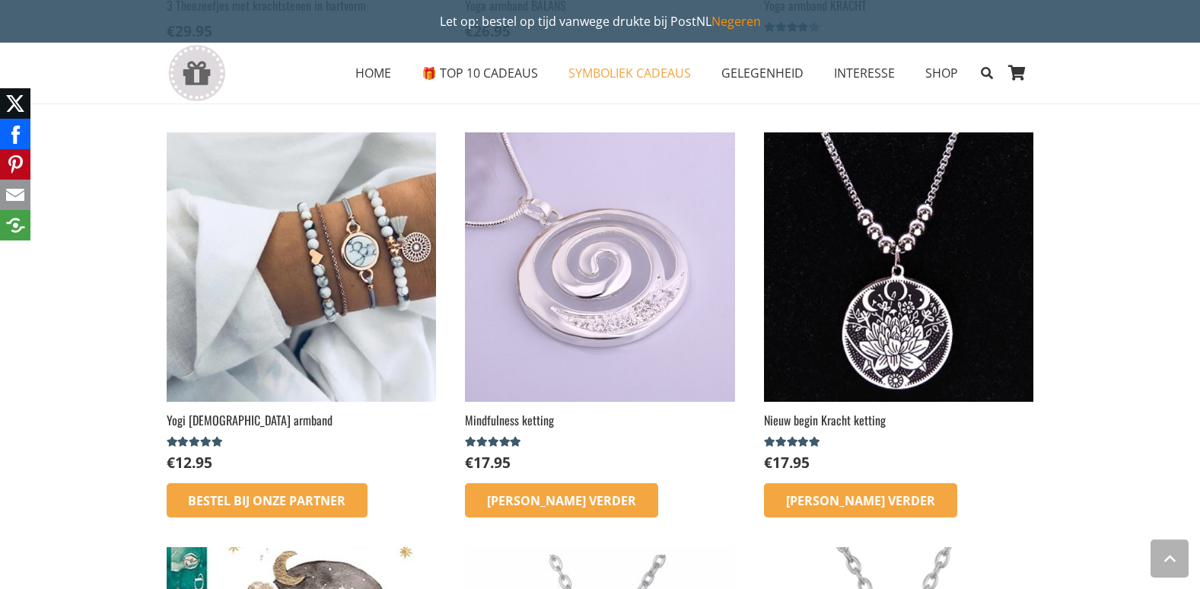
scroll to position [0, 0]
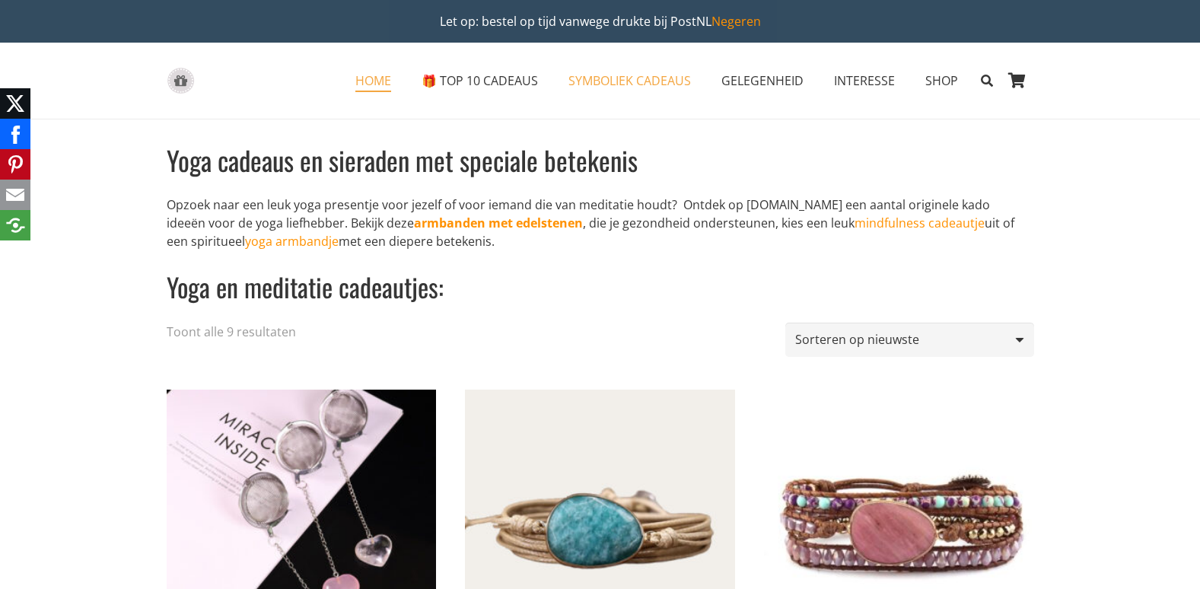
click at [376, 73] on span "HOME" at bounding box center [373, 80] width 36 height 17
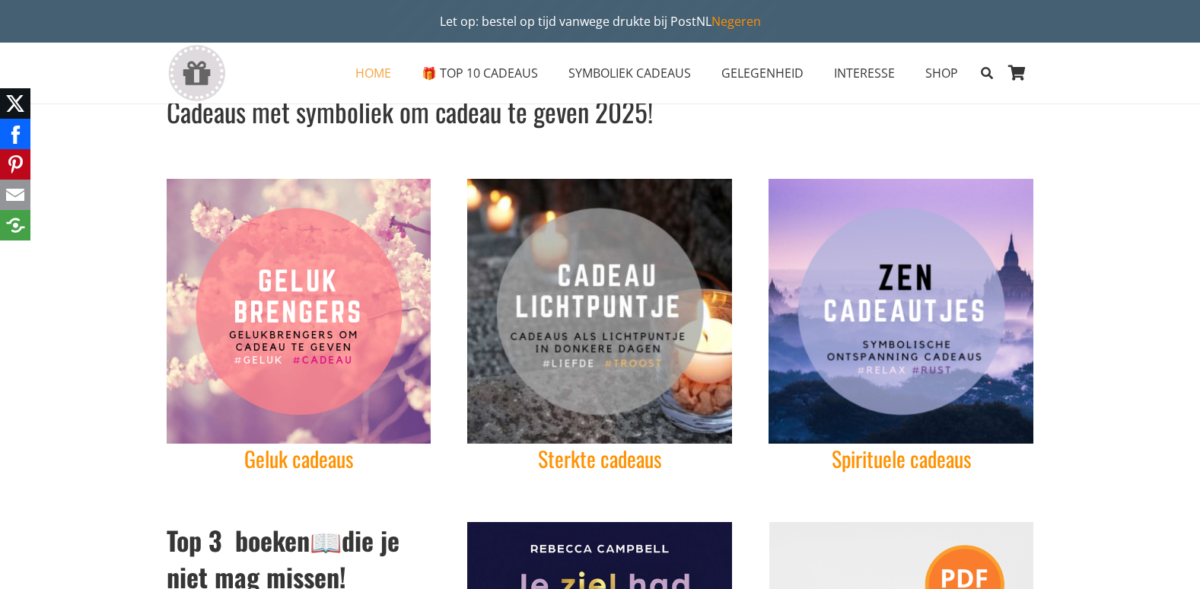
scroll to position [456, 0]
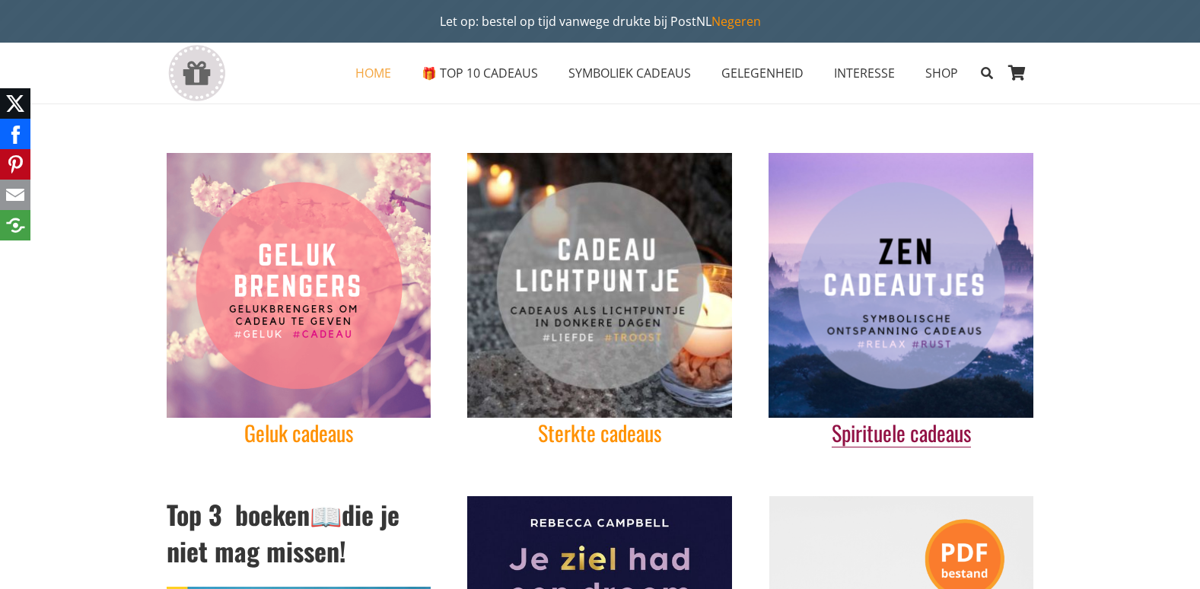
click at [933, 437] on link "Spirituele cadeaus" at bounding box center [901, 432] width 139 height 31
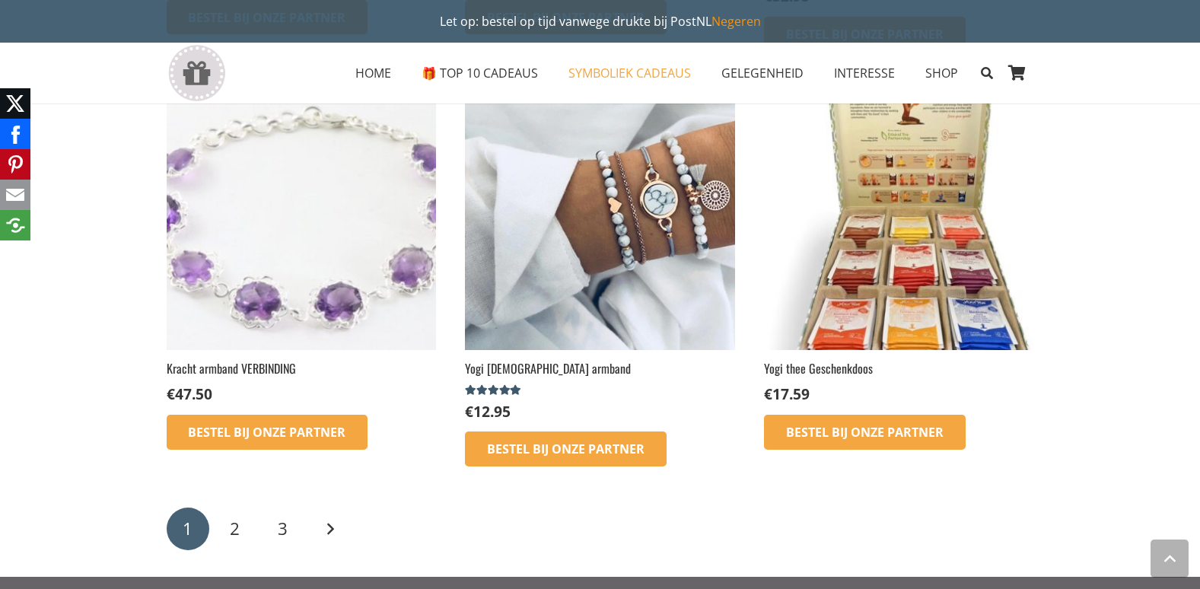
scroll to position [2358, 0]
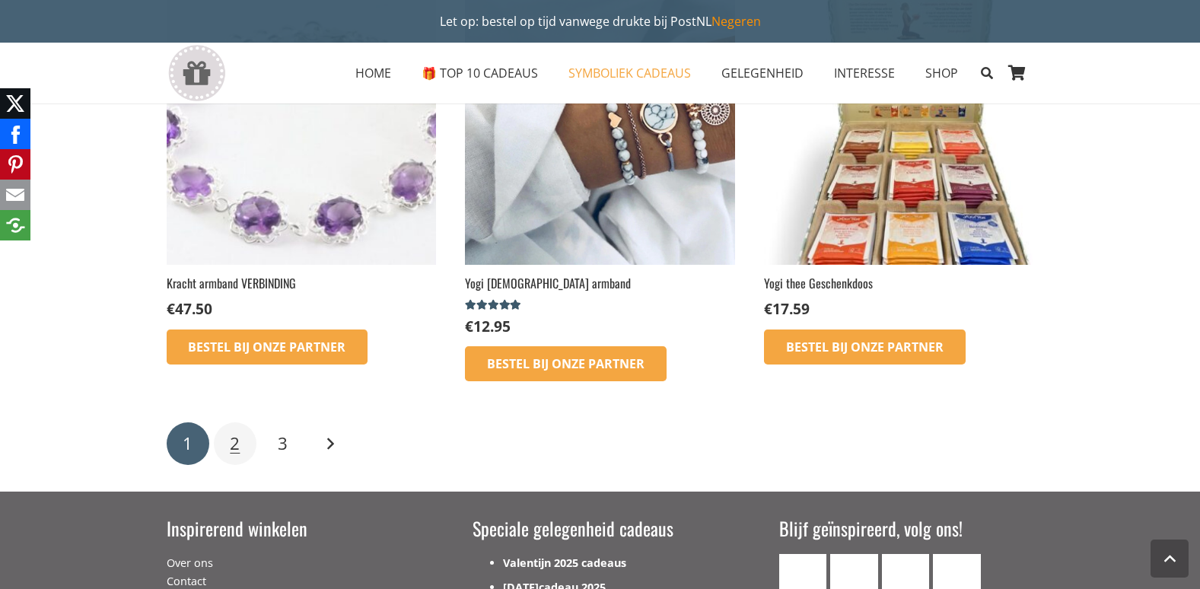
click at [228, 422] on link "2" at bounding box center [235, 443] width 43 height 43
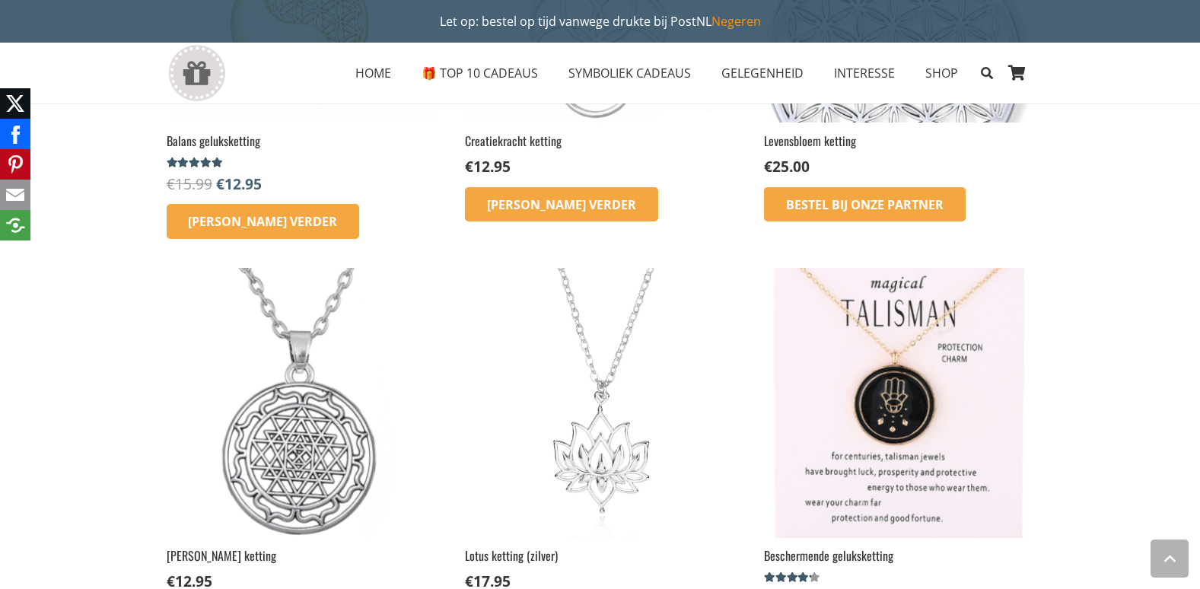
scroll to position [1293, 0]
